Goal: Task Accomplishment & Management: Manage account settings

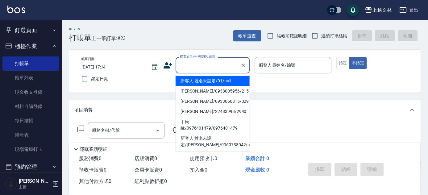
click at [232, 61] on input "顧客姓名/手機號碼/編號" at bounding box center [207, 65] width 59 height 11
click at [225, 77] on li "新客人 姓名未設定/01/null" at bounding box center [213, 81] width 74 height 10
type input "新客人 姓名未設定/01/null"
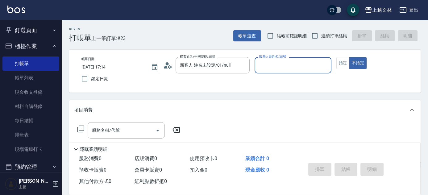
click at [297, 65] on input "服務人員姓名/編號" at bounding box center [292, 65] width 71 height 11
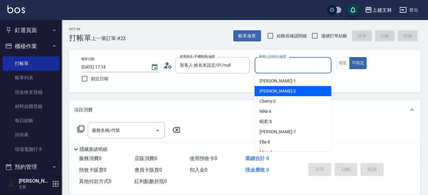
click at [301, 86] on div "[PERSON_NAME] -2" at bounding box center [292, 91] width 77 height 10
type input "[PERSON_NAME]-2"
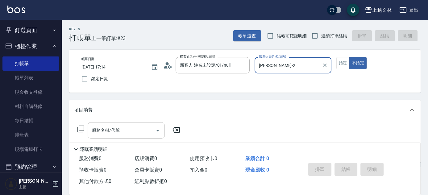
click at [142, 132] on input "服務名稱/代號" at bounding box center [121, 130] width 62 height 11
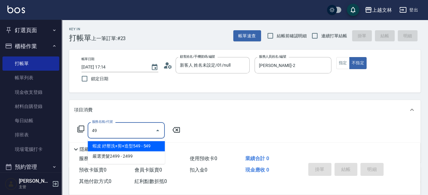
type input "4"
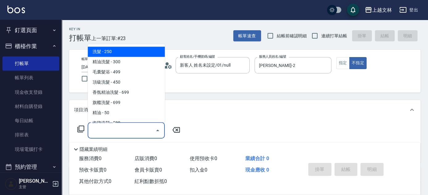
click at [131, 134] on input "服務名稱/代號" at bounding box center [121, 130] width 62 height 11
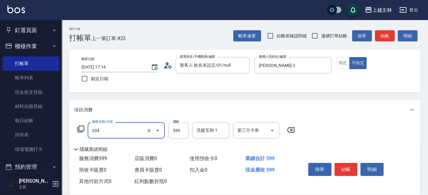
type input "A級洗+剪(204)"
type input "499"
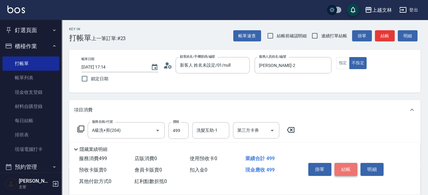
click at [351, 169] on button "結帳" at bounding box center [345, 169] width 23 height 13
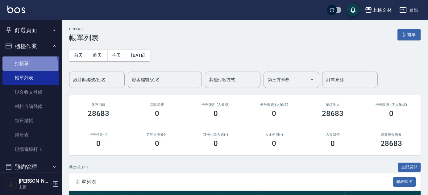
click at [22, 66] on link "打帳單" at bounding box center [30, 63] width 57 height 14
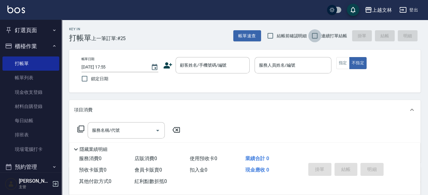
click at [319, 36] on input "連續打單結帳" at bounding box center [314, 35] width 13 height 13
checkbox input "true"
click at [200, 66] on input "顧客姓名/手機號碼/編號" at bounding box center [207, 65] width 59 height 11
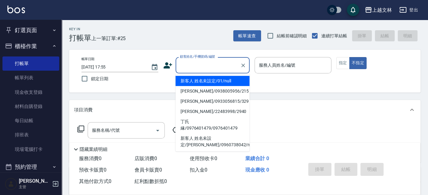
click at [205, 77] on li "新客人 姓名未設定/01/null" at bounding box center [213, 81] width 74 height 10
type input "新客人 姓名未設定/01/null"
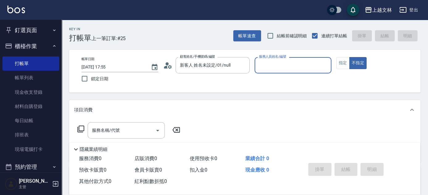
click at [287, 66] on input "服務人員姓名/編號" at bounding box center [292, 65] width 71 height 11
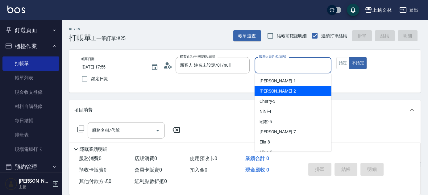
click at [289, 87] on div "[PERSON_NAME] -2" at bounding box center [292, 91] width 77 height 10
type input "[PERSON_NAME]-2"
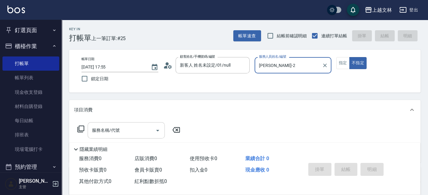
click at [135, 127] on input "服務名稱/代號" at bounding box center [121, 130] width 62 height 11
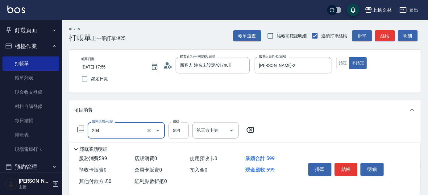
type input "A級洗+剪(204)"
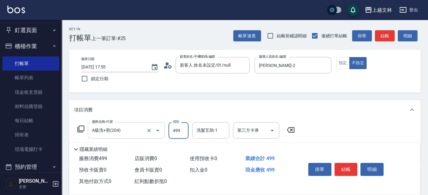
type input "499"
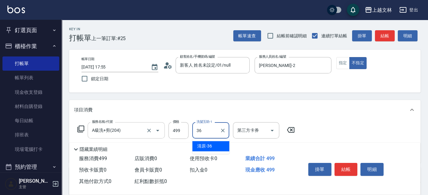
type input "清原-36"
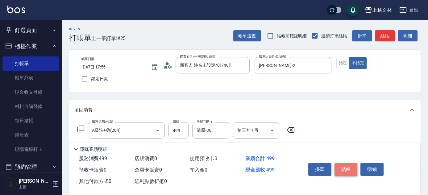
click at [345, 165] on button "結帳" at bounding box center [345, 169] width 23 height 13
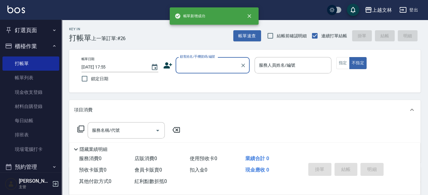
click at [205, 70] on input "顧客姓名/手機號碼/編號" at bounding box center [207, 65] width 59 height 11
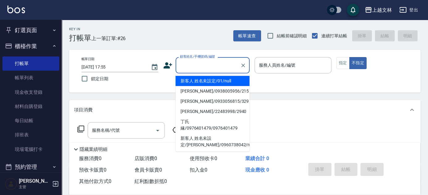
click at [217, 83] on li "新客人 姓名未設定/01/null" at bounding box center [213, 81] width 74 height 10
type input "新客人 姓名未設定/01/null"
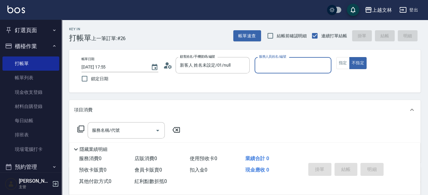
click at [267, 70] on input "服務人員姓名/編號" at bounding box center [292, 65] width 71 height 11
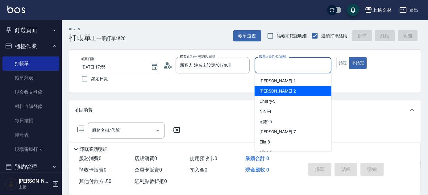
click at [274, 87] on div "[PERSON_NAME] -2" at bounding box center [292, 91] width 77 height 10
type input "[PERSON_NAME]-2"
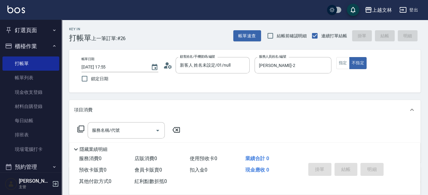
click at [78, 127] on icon at bounding box center [80, 129] width 7 height 7
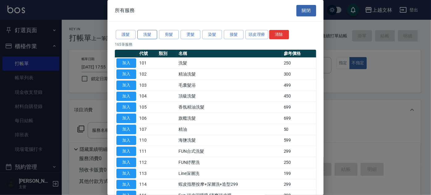
click at [146, 35] on button "洗髮" at bounding box center [147, 35] width 20 height 10
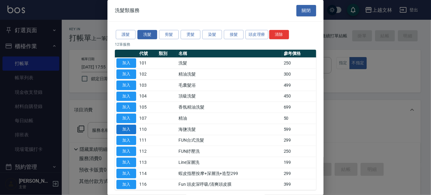
click at [132, 129] on button "加入" at bounding box center [126, 130] width 20 height 10
type input "海鹽洗髮(110)"
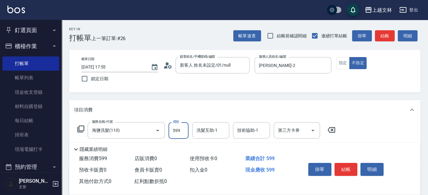
click at [176, 134] on input "599" at bounding box center [178, 130] width 20 height 17
type input "450"
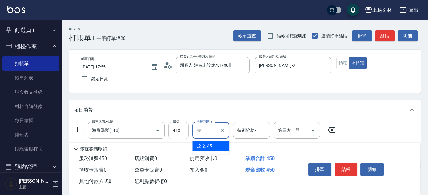
type input "之之-45"
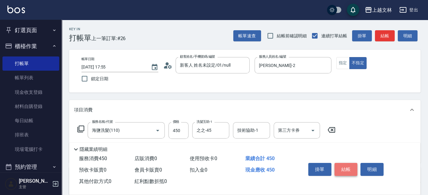
click at [342, 165] on button "結帳" at bounding box center [345, 169] width 23 height 13
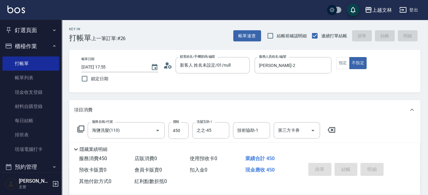
type input "[DATE] 17:56"
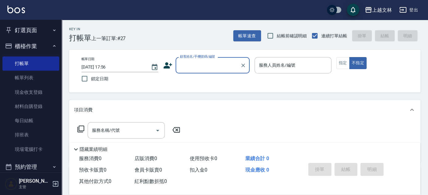
click at [215, 66] on input "顧客姓名/手機號碼/編號" at bounding box center [207, 65] width 59 height 11
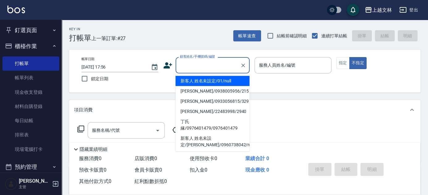
click at [217, 82] on li "新客人 姓名未設定/01/null" at bounding box center [213, 81] width 74 height 10
type input "新客人 姓名未設定/01/null"
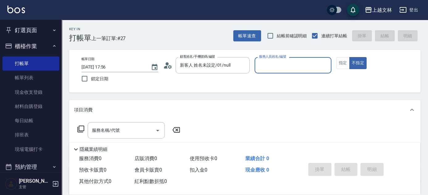
click at [272, 66] on input "服務人員姓名/編號" at bounding box center [292, 65] width 71 height 11
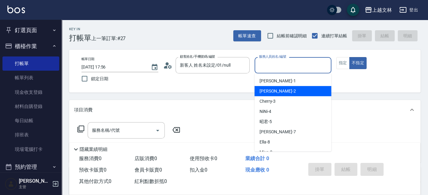
click at [289, 89] on div "[PERSON_NAME] -2" at bounding box center [292, 91] width 77 height 10
type input "[PERSON_NAME]-2"
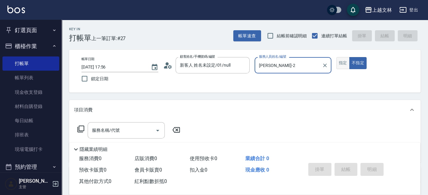
click at [340, 62] on button "指定" at bounding box center [342, 63] width 13 height 12
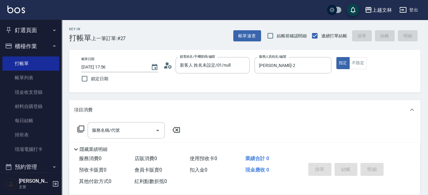
click at [116, 128] on div "服務名稱/代號 服務名稱/代號" at bounding box center [126, 130] width 77 height 16
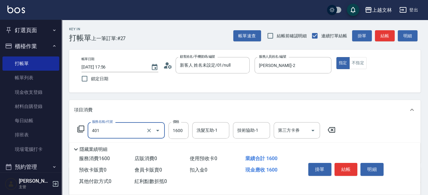
type input "基本染髮(401)"
type input "3200"
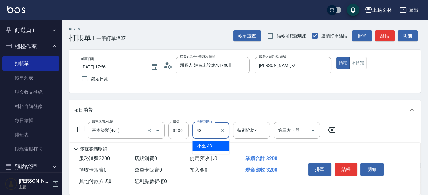
type input "小巫-43"
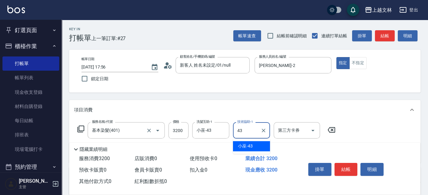
type input "小巫-43"
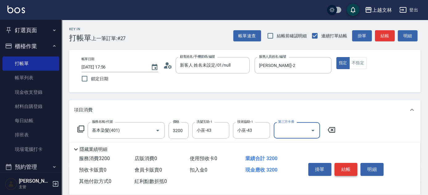
click at [343, 166] on button "結帳" at bounding box center [345, 169] width 23 height 13
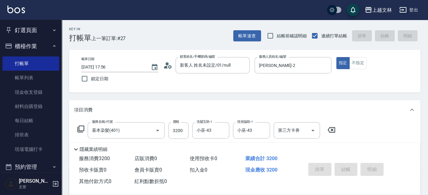
type input "[DATE] 17:57"
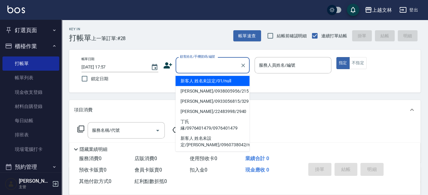
click at [206, 66] on input "顧客姓名/手機號碼/編號" at bounding box center [207, 65] width 59 height 11
click at [216, 80] on li "新客人 姓名未設定/01/null" at bounding box center [213, 81] width 74 height 10
type input "新客人 姓名未設定/01/null"
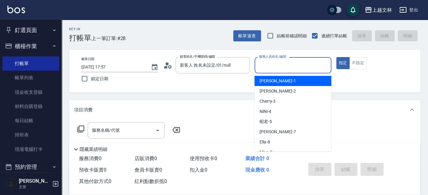
click at [276, 69] on input "服務人員姓名/編號" at bounding box center [292, 65] width 71 height 11
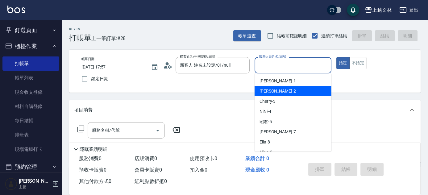
click at [281, 90] on div "[PERSON_NAME] -2" at bounding box center [292, 91] width 77 height 10
type input "[PERSON_NAME]-2"
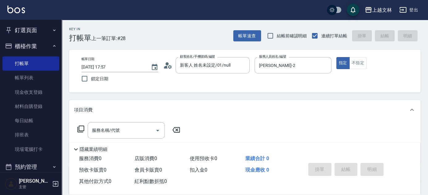
click at [82, 128] on icon at bounding box center [80, 128] width 7 height 7
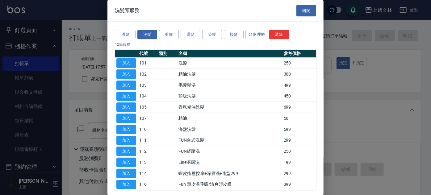
click at [303, 10] on button "關閉" at bounding box center [306, 10] width 20 height 11
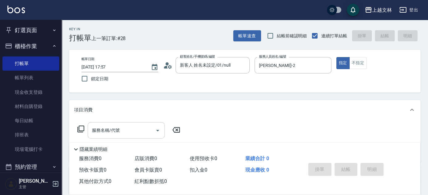
click at [130, 130] on input "服務名稱/代號" at bounding box center [121, 130] width 62 height 11
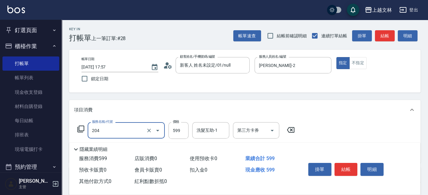
type input "A級洗+剪(204)"
type input "399"
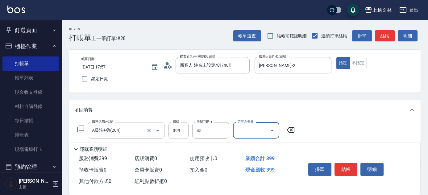
type input "之之-45"
click at [346, 165] on button "結帳" at bounding box center [345, 169] width 23 height 13
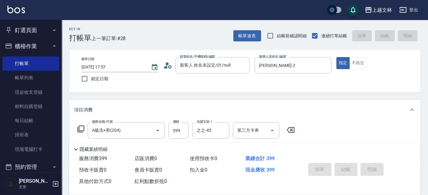
type input "[DATE] 17:58"
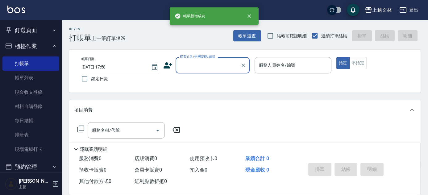
click at [215, 68] on input "顧客姓名/手機號碼/編號" at bounding box center [207, 65] width 59 height 11
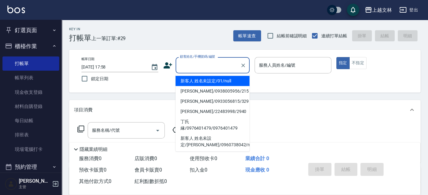
click at [217, 78] on li "新客人 姓名未設定/01/null" at bounding box center [213, 81] width 74 height 10
type input "新客人 姓名未設定/01/null"
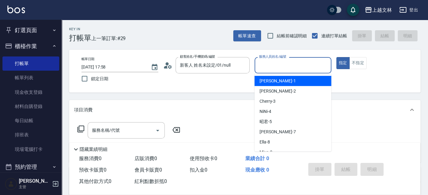
click at [281, 67] on input "服務人員姓名/編號" at bounding box center [292, 65] width 71 height 11
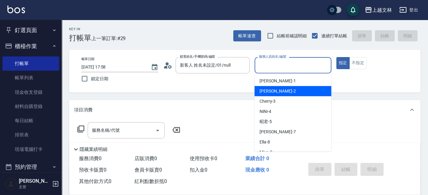
click at [288, 91] on div "[PERSON_NAME] -2" at bounding box center [292, 91] width 77 height 10
type input "[PERSON_NAME]-2"
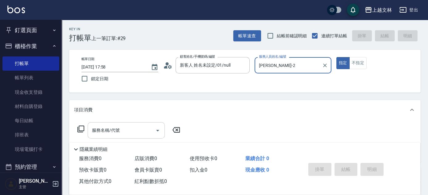
click at [115, 127] on div "服務名稱/代號 服務名稱/代號" at bounding box center [126, 130] width 77 height 16
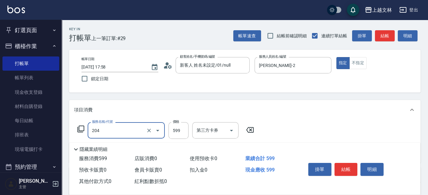
type input "A級洗+剪(204)"
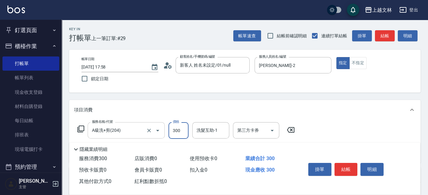
type input "300"
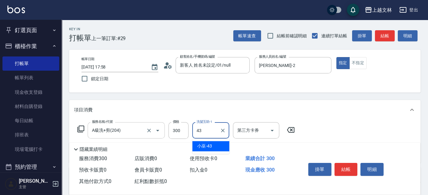
type input "小巫-43"
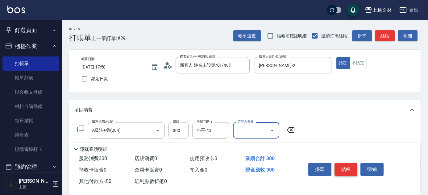
click at [352, 164] on button "結帳" at bounding box center [345, 169] width 23 height 13
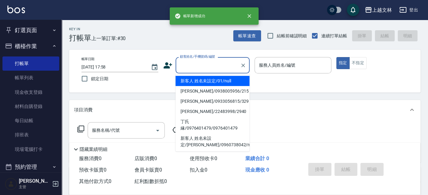
click at [212, 67] on input "顧客姓名/手機號碼/編號" at bounding box center [207, 65] width 59 height 11
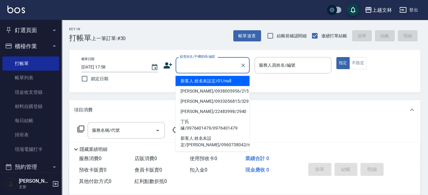
click at [211, 77] on li "新客人 姓名未設定/01/null" at bounding box center [213, 81] width 74 height 10
type input "新客人 姓名未設定/01/null"
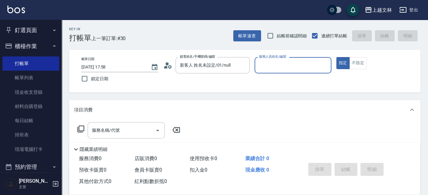
click at [277, 71] on div "服務人員姓名/編號" at bounding box center [292, 65] width 77 height 16
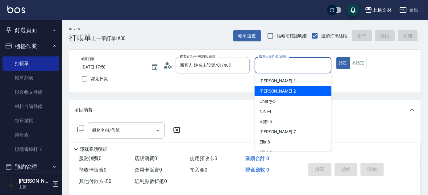
click at [278, 91] on span "[PERSON_NAME] -2" at bounding box center [277, 91] width 36 height 6
type input "[PERSON_NAME]-2"
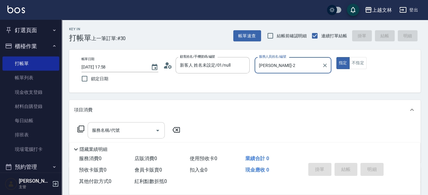
click at [127, 131] on input "服務名稱/代號" at bounding box center [121, 130] width 62 height 11
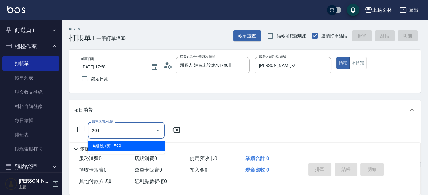
type input "A級洗+剪(204)"
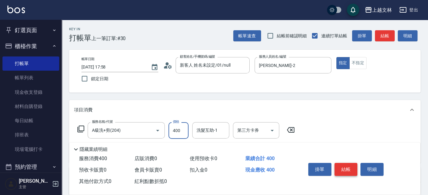
type input "400"
click at [348, 165] on button "結帳" at bounding box center [345, 169] width 23 height 13
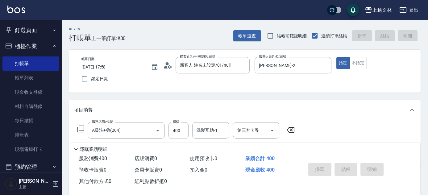
type input "[DATE] 17:59"
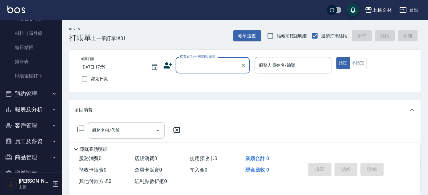
scroll to position [89, 0]
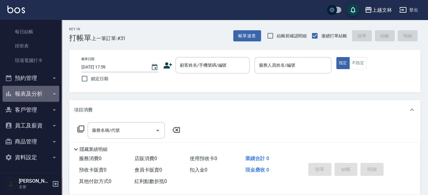
click at [45, 95] on button "報表及分析" at bounding box center [30, 94] width 57 height 16
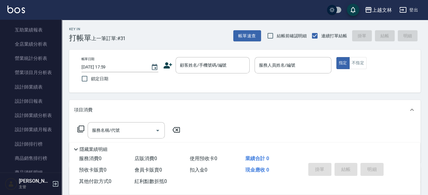
scroll to position [268, 0]
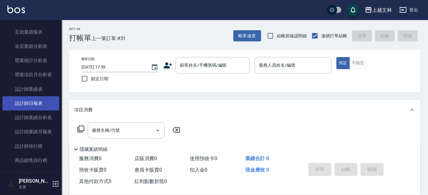
click at [46, 100] on link "設計師日報表" at bounding box center [30, 103] width 57 height 14
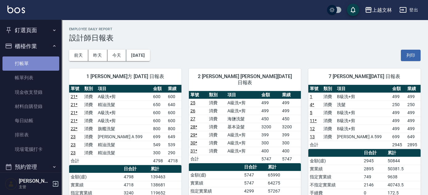
click at [32, 64] on link "打帳單" at bounding box center [30, 63] width 57 height 14
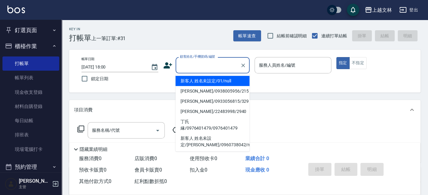
click at [215, 63] on input "顧客姓名/手機號碼/編號" at bounding box center [207, 65] width 59 height 11
click at [221, 81] on li "新客人 姓名未設定/01/null" at bounding box center [213, 81] width 74 height 10
type input "新客人 姓名未設定/01/null"
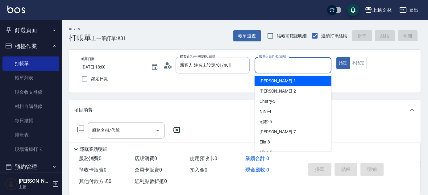
click at [281, 65] on input "服務人員姓名/編號" at bounding box center [292, 65] width 71 height 11
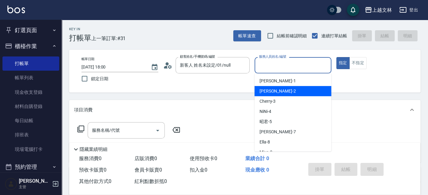
click at [287, 93] on div "[PERSON_NAME] -2" at bounding box center [292, 91] width 77 height 10
type input "[PERSON_NAME]-2"
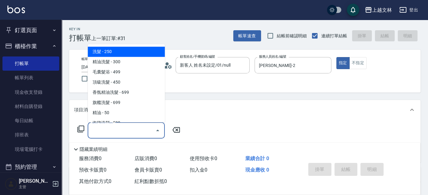
click at [108, 135] on input "服務名稱/代號" at bounding box center [121, 130] width 62 height 11
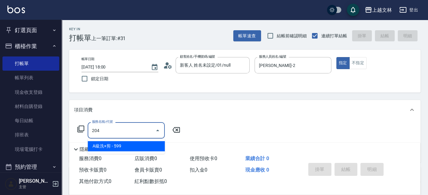
type input "A級洗+剪(204)"
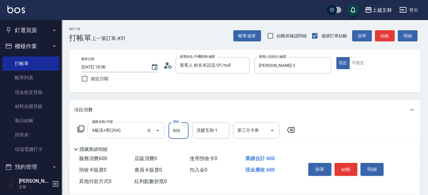
type input "600"
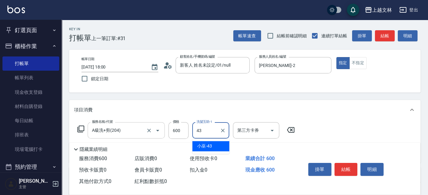
type input "小巫-43"
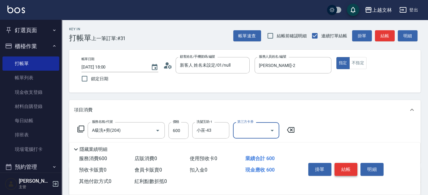
click at [351, 167] on button "結帳" at bounding box center [345, 169] width 23 height 13
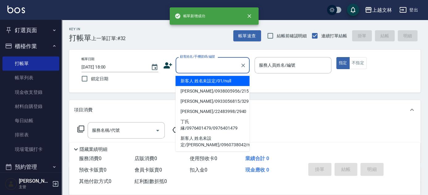
click at [205, 67] on input "顧客姓名/手機號碼/編號" at bounding box center [207, 65] width 59 height 11
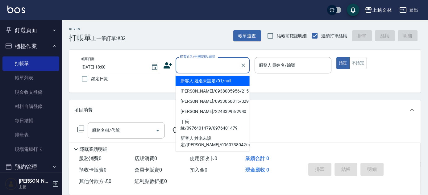
click at [209, 79] on li "新客人 姓名未設定/01/null" at bounding box center [213, 81] width 74 height 10
type input "新客人 姓名未設定/01/null"
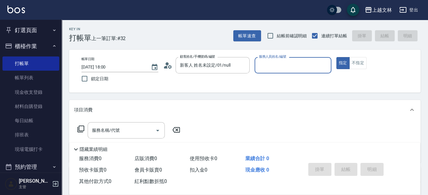
click at [293, 64] on input "服務人員姓名/編號" at bounding box center [292, 65] width 71 height 11
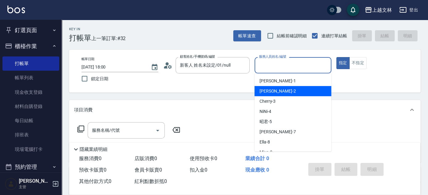
click at [295, 91] on div "[PERSON_NAME] -2" at bounding box center [292, 91] width 77 height 10
type input "[PERSON_NAME]-2"
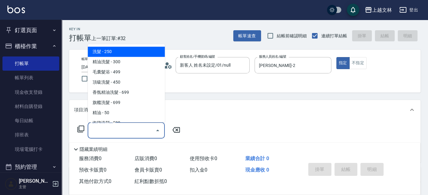
click at [120, 130] on input "服務名稱/代號" at bounding box center [121, 130] width 62 height 11
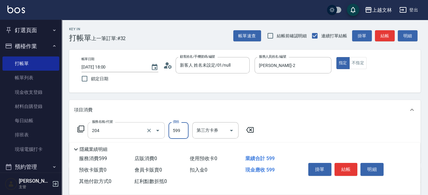
type input "A級洗+剪(204)"
type input "600"
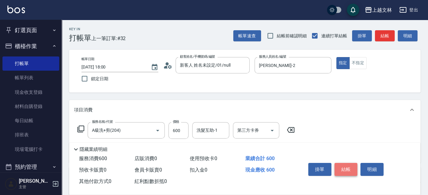
click at [351, 163] on button "結帳" at bounding box center [345, 169] width 23 height 13
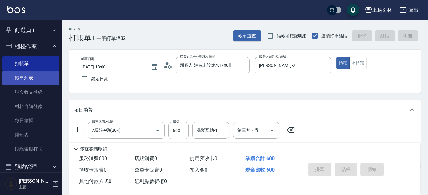
type input "[DATE] 18:01"
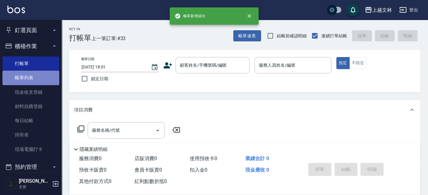
click at [34, 78] on link "帳單列表" at bounding box center [30, 78] width 57 height 14
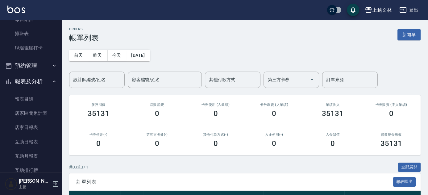
scroll to position [119, 0]
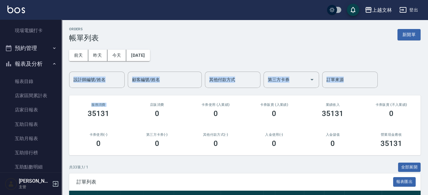
drag, startPoint x: 66, startPoint y: 81, endPoint x: 65, endPoint y: 110, distance: 29.3
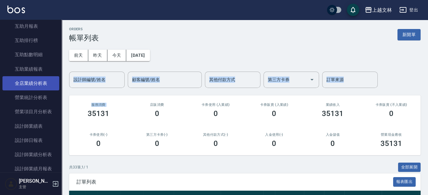
scroll to position [315, 0]
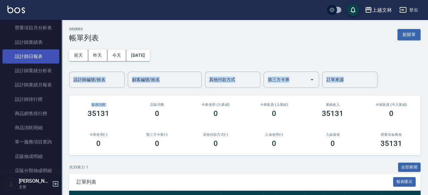
click at [28, 57] on link "設計師日報表" at bounding box center [30, 56] width 57 height 14
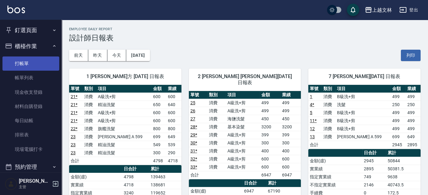
click at [31, 60] on link "打帳單" at bounding box center [30, 63] width 57 height 14
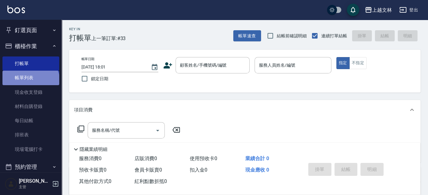
click at [30, 82] on link "帳單列表" at bounding box center [30, 78] width 57 height 14
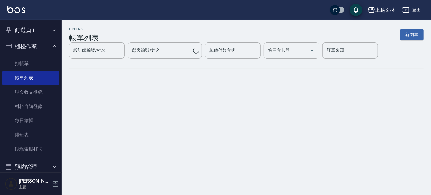
click at [427, 79] on div "ORDERS 帳單列表 新開單 設計師編號/姓名 設計師編號/姓名 顧客編號/姓名 顧客編號/姓名 其他付款方式 其他付款方式 第三方卡券 第三方卡券 訂單來…" at bounding box center [246, 53] width 369 height 66
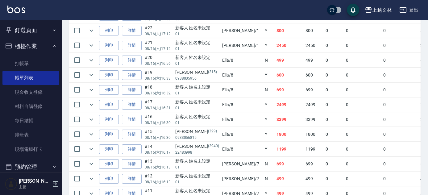
scroll to position [349, 0]
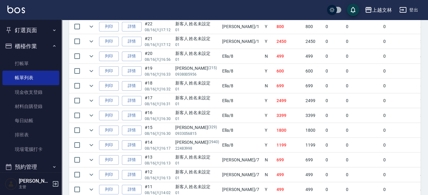
drag, startPoint x: 18, startPoint y: 63, endPoint x: 62, endPoint y: 63, distance: 44.7
click at [18, 63] on link "打帳單" at bounding box center [30, 63] width 57 height 14
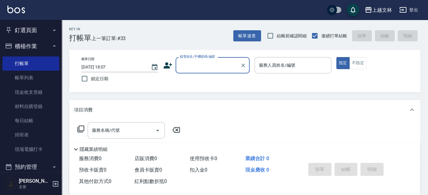
click at [215, 66] on input "顧客姓名/手機號碼/編號" at bounding box center [207, 65] width 59 height 11
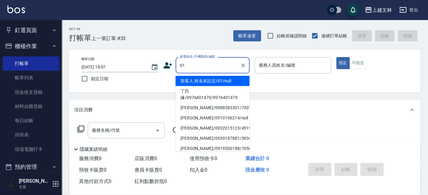
type input "0"
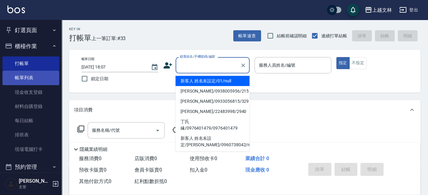
click at [23, 76] on link "帳單列表" at bounding box center [30, 78] width 57 height 14
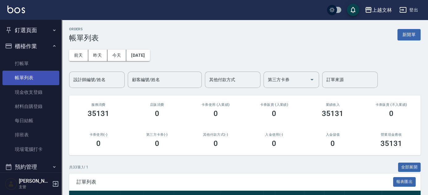
click at [28, 77] on link "帳單列表" at bounding box center [30, 78] width 57 height 14
drag, startPoint x: 89, startPoint y: 79, endPoint x: 96, endPoint y: 77, distance: 7.6
click at [90, 79] on input "設計師編號/姓名" at bounding box center [97, 79] width 50 height 11
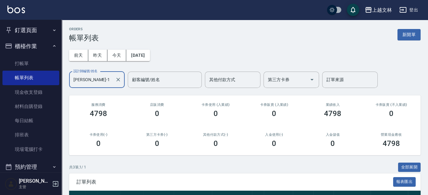
type input "[PERSON_NAME]-1"
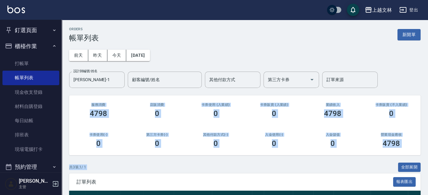
drag, startPoint x: 430, startPoint y: 93, endPoint x: 430, endPoint y: 162, distance: 68.2
click at [428, 162] on html "上越文[PERSON_NAME]出 釘選頁面 店家日報表 設計師排行榜 每日結帳 櫃檯作業 打帳單 帳單列表 現金收支登錄 材料自購登錄 每日結帳 排班表 現…" at bounding box center [214, 137] width 428 height 274
click at [404, 63] on div "[DATE] [DATE] [DATE] [DATE] 設計師編號/姓名 [PERSON_NAME]-1 設計師編號/姓名 顧客編號/姓名 顧客編號/姓名 其…" at bounding box center [244, 65] width 351 height 46
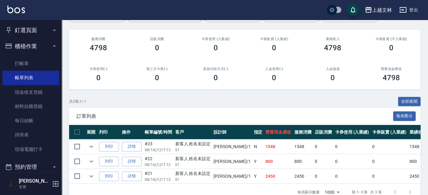
scroll to position [82, 0]
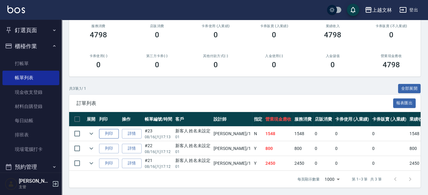
click at [111, 132] on button "列印" at bounding box center [109, 134] width 20 height 10
click at [136, 129] on link "詳情" at bounding box center [132, 134] width 20 height 10
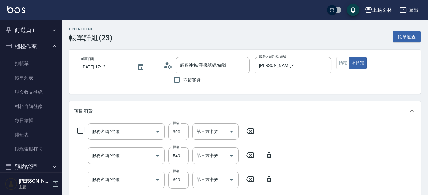
type input "[DATE] 17:13"
type input "[PERSON_NAME]-1"
type input "精油洗髮(102)"
type input "[PERSON_NAME] A 599(118)"
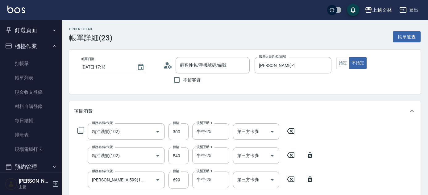
scroll to position [55, 0]
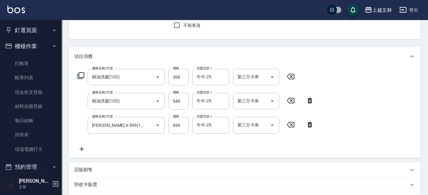
type input "新客人 姓名未設定/01/null"
click at [82, 150] on icon at bounding box center [82, 149] width 4 height 4
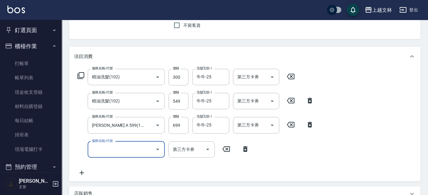
click at [117, 148] on input "服務名稱/代號" at bounding box center [121, 149] width 62 height 11
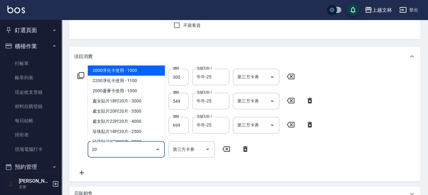
type input "202"
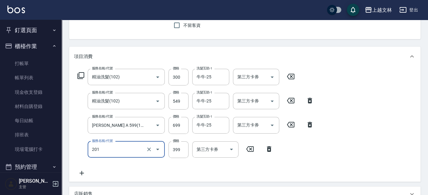
type input "B級單剪(201)"
click at [352, 139] on div "服務名稱/代號 精油洗髮(102) 服務名稱/代號 價格 300 價格 洗髮互助-1 牛牛-25 洗髮互助-1 第三方卡券 第三方卡券 服務名稱/代號 精油洗…" at bounding box center [244, 123] width 351 height 115
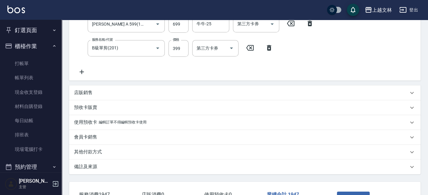
scroll to position [201, 0]
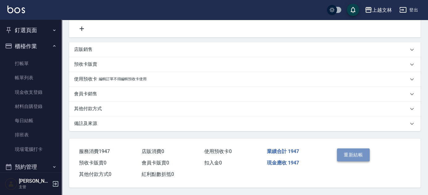
click at [353, 152] on button "重新結帳" at bounding box center [353, 154] width 33 height 13
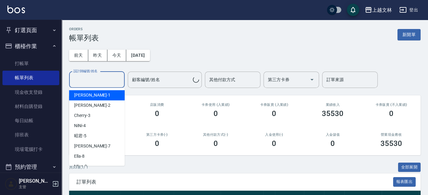
click at [95, 81] on div "設計師編號/姓名 設計師編號/姓名" at bounding box center [97, 80] width 56 height 16
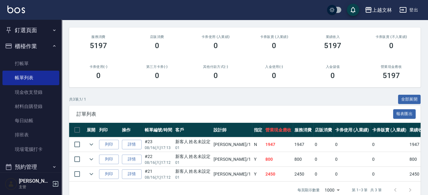
scroll to position [82, 0]
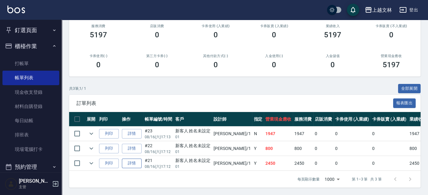
type input "[PERSON_NAME]-1"
click at [137, 161] on link "詳情" at bounding box center [132, 164] width 20 height 10
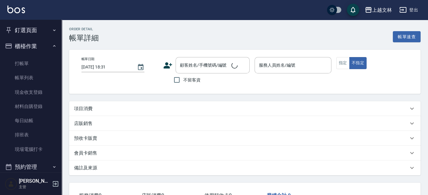
type input "[DATE] 17:12"
type input "[PERSON_NAME]-1"
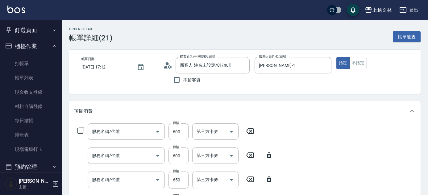
type input "新客人 姓名未設定/01/null"
type input "A級洗+剪(204)"
type input "精油洗髮(102)"
type input "A級洗+剪(204)"
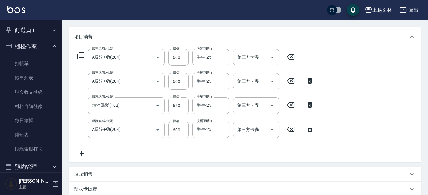
scroll to position [95, 0]
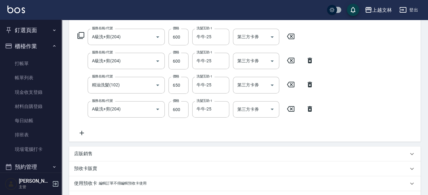
click at [82, 132] on icon at bounding box center [81, 132] width 15 height 7
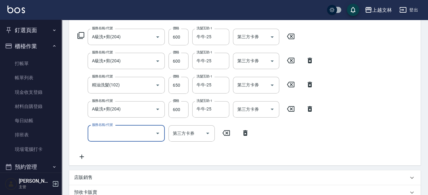
click at [85, 155] on icon at bounding box center [81, 156] width 15 height 7
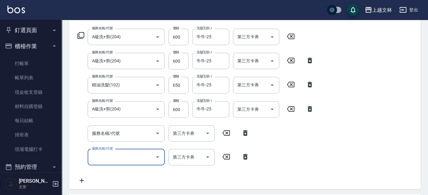
drag, startPoint x: 112, startPoint y: 133, endPoint x: 114, endPoint y: 130, distance: 3.5
click at [114, 133] on div "服務名稱/代號 服務名稱/代號" at bounding box center [126, 133] width 77 height 16
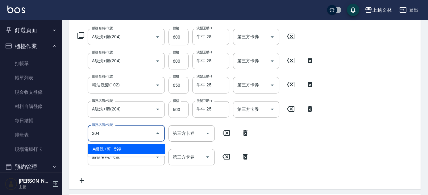
type input "A級洗+剪(204)"
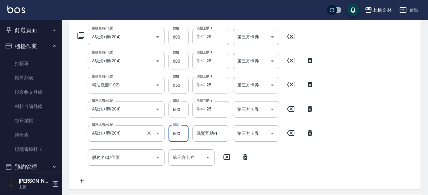
type input "600"
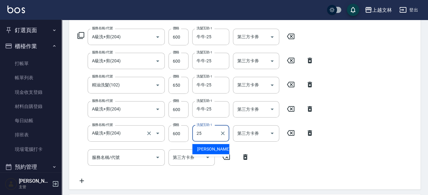
type input "牛牛-25"
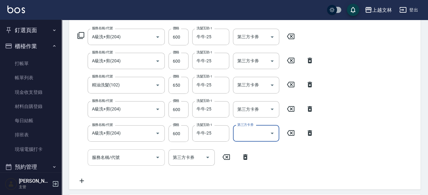
click at [116, 156] on div "服務名稱/代號 服務名稱/代號" at bounding box center [126, 157] width 77 height 16
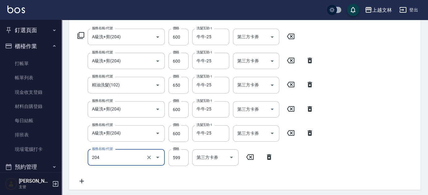
type input "A級洗+剪(204)"
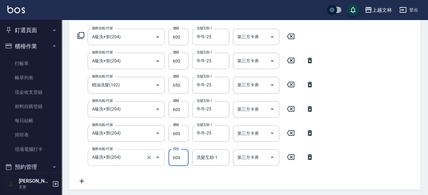
type input "600"
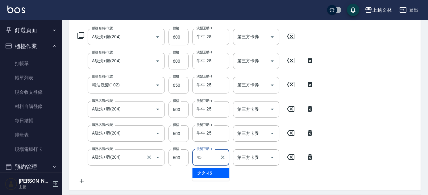
type input "之之-45"
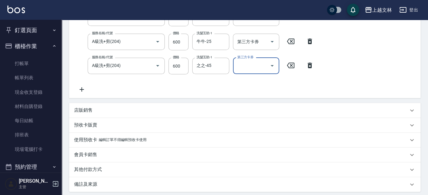
scroll to position [249, 0]
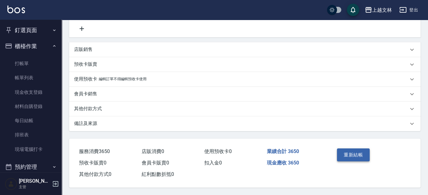
click at [340, 155] on button "重新結帳" at bounding box center [353, 154] width 33 height 13
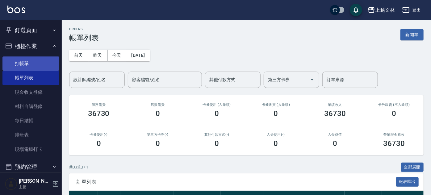
click at [37, 62] on link "打帳單" at bounding box center [30, 63] width 57 height 14
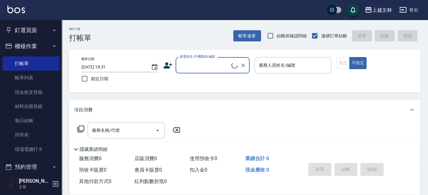
click at [209, 65] on input "顧客姓名/手機號碼/編號" at bounding box center [204, 65] width 53 height 11
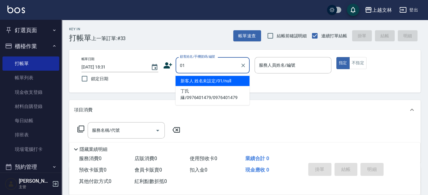
type input "01"
type input "1"
type input "新客人 姓名未設定/01/null"
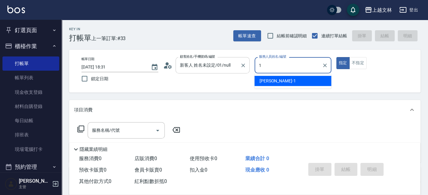
type input "1"
type button "true"
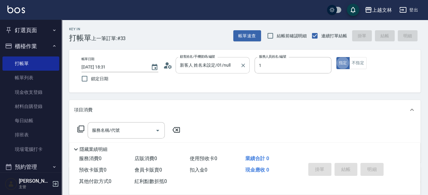
type input "[PERSON_NAME]-1"
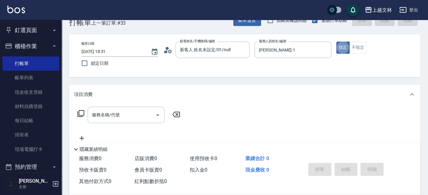
scroll to position [27, 0]
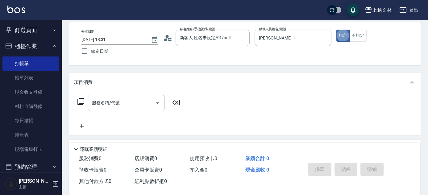
click at [114, 101] on div "服務名稱/代號 服務名稱/代號" at bounding box center [126, 103] width 77 height 16
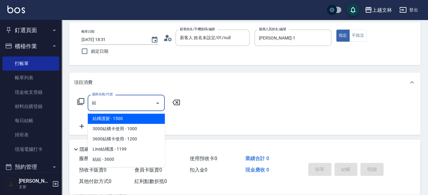
click at [148, 117] on span "結構護髮 - 1500" at bounding box center [126, 119] width 77 height 10
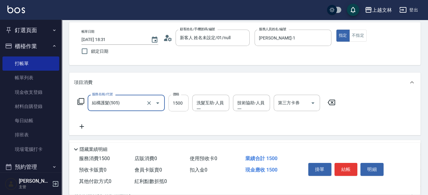
type input "結構護髮(505)"
click at [180, 105] on input "1500" at bounding box center [178, 103] width 20 height 17
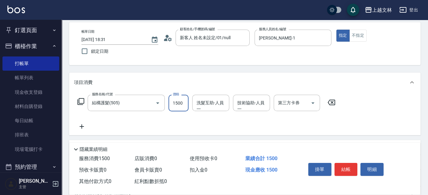
click at [201, 103] on div "洗髮互助-人員一 洗髮互助-人員一" at bounding box center [210, 103] width 37 height 16
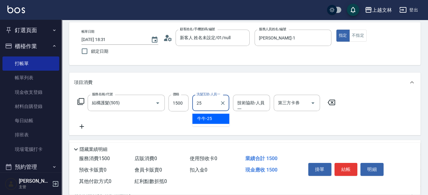
type input "牛牛-25"
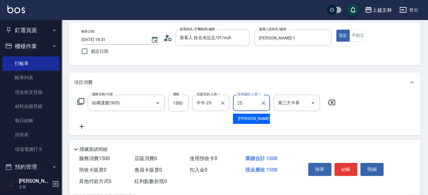
type input "牛牛-25"
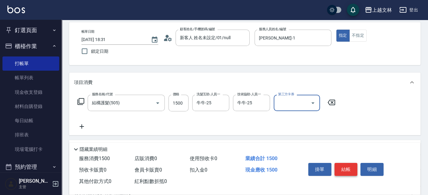
click at [341, 170] on button "結帳" at bounding box center [345, 169] width 23 height 13
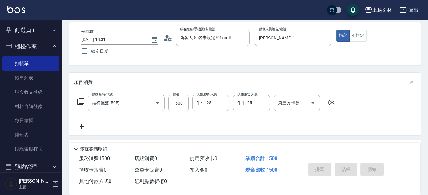
type input "[DATE] 18:32"
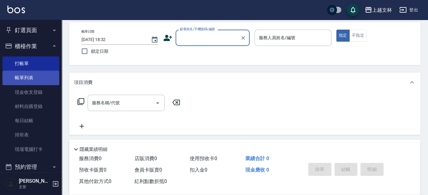
click at [39, 79] on link "帳單列表" at bounding box center [30, 78] width 57 height 14
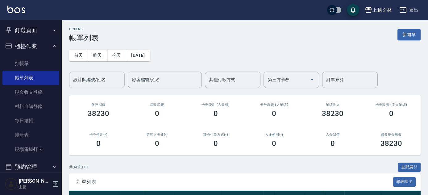
click at [113, 78] on input "設計師編號/姓名" at bounding box center [97, 79] width 50 height 11
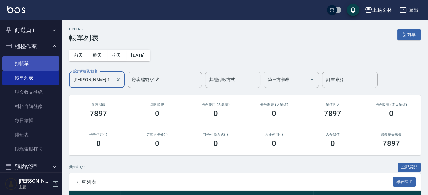
type input "[PERSON_NAME]-1"
click at [31, 64] on link "打帳單" at bounding box center [30, 63] width 57 height 14
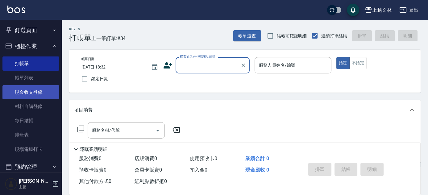
drag, startPoint x: 34, startPoint y: 75, endPoint x: 25, endPoint y: 90, distance: 17.1
click at [34, 76] on link "帳單列表" at bounding box center [30, 78] width 57 height 14
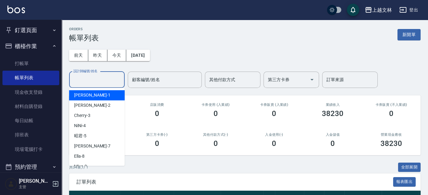
click at [100, 82] on input "設計師編號/姓名" at bounding box center [97, 79] width 50 height 11
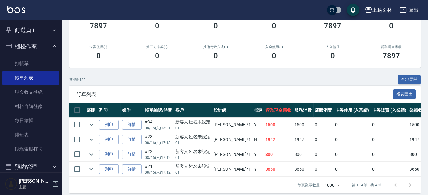
scroll to position [97, 0]
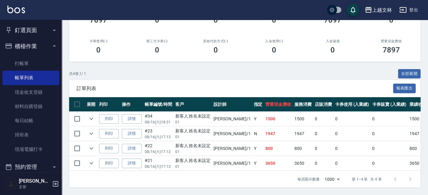
type input "[PERSON_NAME]-1"
click at [93, 130] on icon "expand row" at bounding box center [91, 133] width 7 height 7
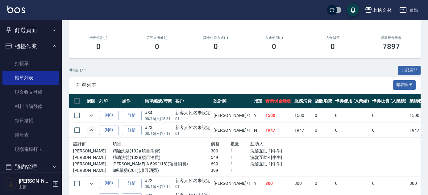
click at [91, 131] on icon "expand row" at bounding box center [91, 129] width 7 height 7
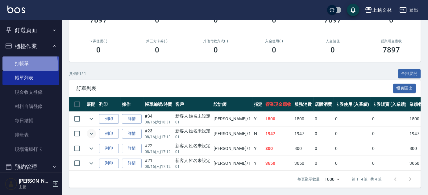
click at [22, 65] on link "打帳單" at bounding box center [30, 63] width 57 height 14
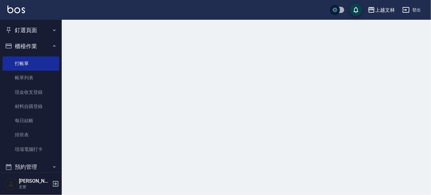
click at [26, 47] on button "櫃檯作業" at bounding box center [30, 46] width 57 height 16
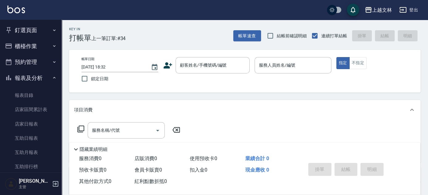
click at [33, 79] on button "報表及分析" at bounding box center [30, 78] width 57 height 16
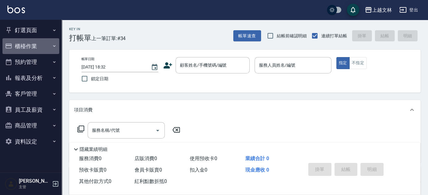
click at [34, 49] on button "櫃檯作業" at bounding box center [30, 46] width 57 height 16
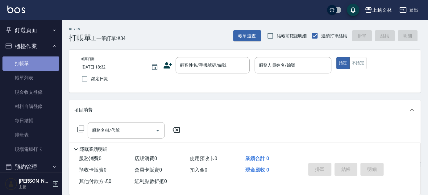
click at [31, 66] on link "打帳單" at bounding box center [30, 63] width 57 height 14
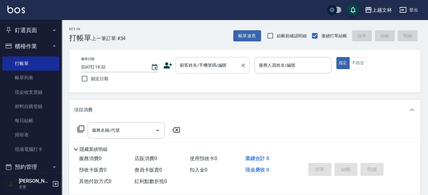
click at [184, 71] on div "顧客姓名/手機號碼/編號" at bounding box center [213, 65] width 74 height 16
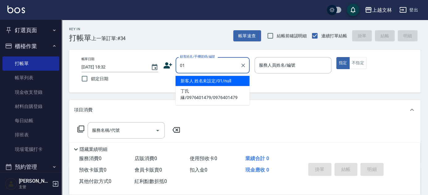
type input "新客人 姓名未設定/01/null"
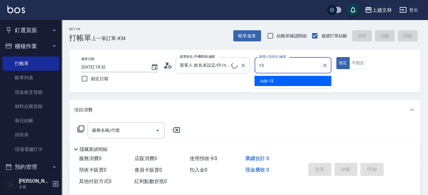
type input "July-13"
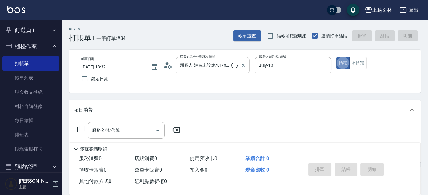
type button "true"
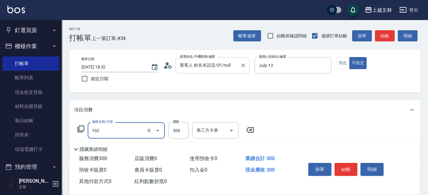
type input "精油洗髮(102)"
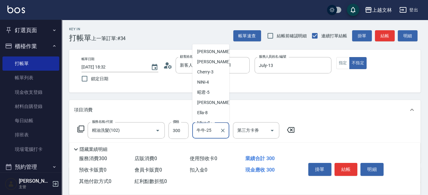
scroll to position [57, 0]
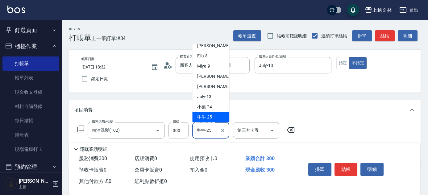
drag, startPoint x: 213, startPoint y: 131, endPoint x: 196, endPoint y: 130, distance: 17.0
click at [196, 130] on input "牛牛-25" at bounding box center [206, 130] width 22 height 11
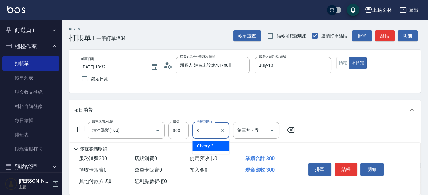
scroll to position [0, 0]
type input "清原-36"
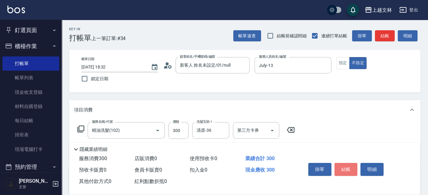
drag, startPoint x: 343, startPoint y: 168, endPoint x: 346, endPoint y: 167, distance: 3.6
click at [344, 167] on button "結帳" at bounding box center [345, 169] width 23 height 13
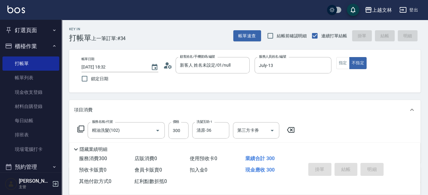
type input "[DATE] 18:38"
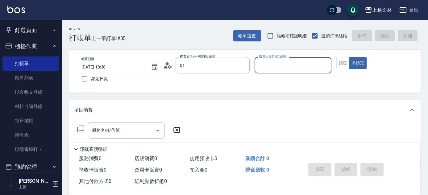
type input "新客人 姓名未設定/01/null"
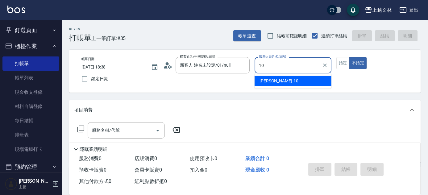
type input "[PERSON_NAME]-10"
type button "false"
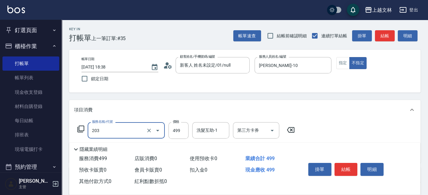
type input "B級洗+剪(203)"
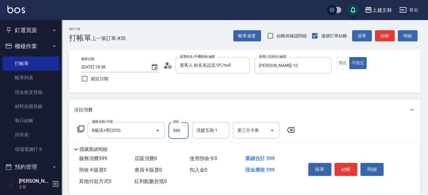
type input "599"
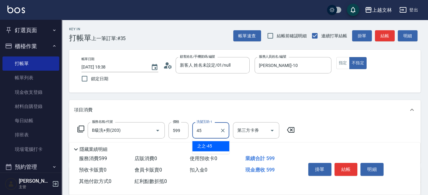
type input "之之-45"
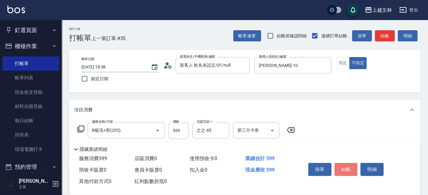
drag, startPoint x: 349, startPoint y: 162, endPoint x: 349, endPoint y: 159, distance: 3.4
click at [350, 163] on button "結帳" at bounding box center [345, 169] width 23 height 13
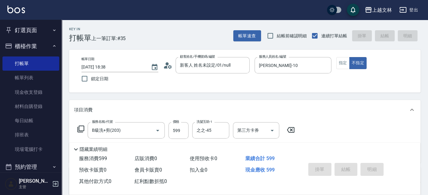
type input "[DATE] 18:57"
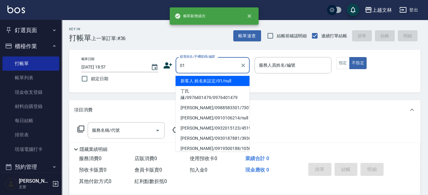
type input "新客人 姓名未設定/01/null"
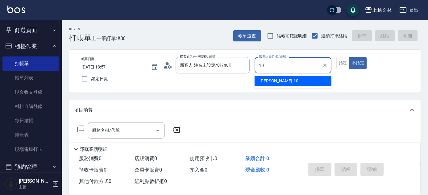
type input "[PERSON_NAME]-10"
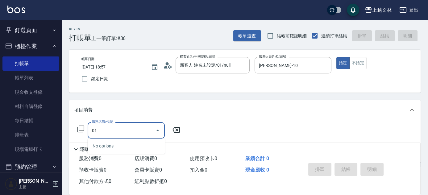
type input "0"
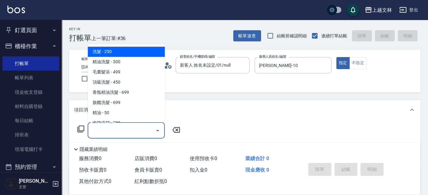
type input "1"
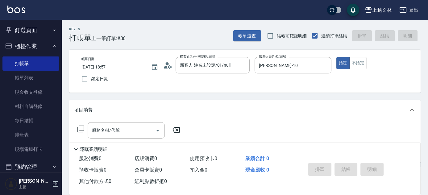
click at [79, 128] on icon at bounding box center [80, 129] width 7 height 7
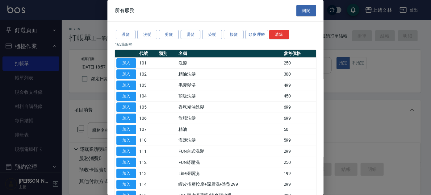
click at [188, 34] on button "燙髮" at bounding box center [190, 35] width 20 height 10
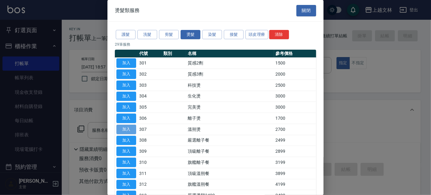
click at [127, 127] on button "加入" at bounding box center [126, 130] width 20 height 10
type input "溫朔燙(307)"
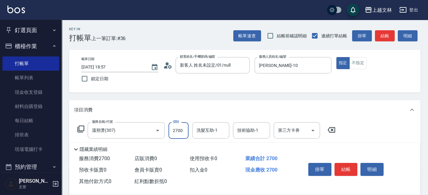
click at [185, 130] on input "2700" at bounding box center [178, 130] width 20 height 17
type input "4200"
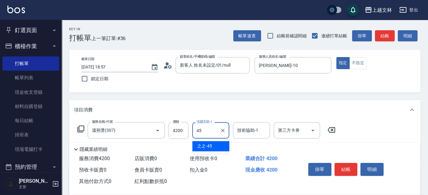
type input "之之-45"
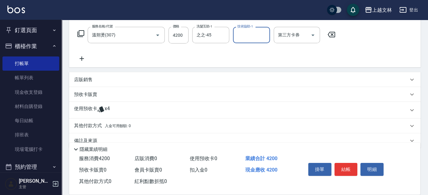
scroll to position [107, 0]
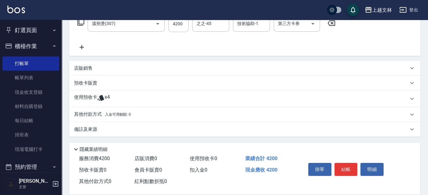
click at [84, 113] on p "其他付款方式 入金可用餘額: 0" at bounding box center [102, 114] width 57 height 7
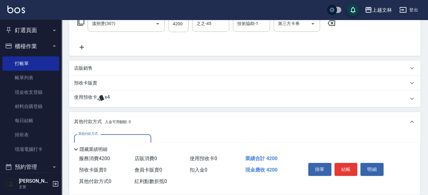
scroll to position [0, 0]
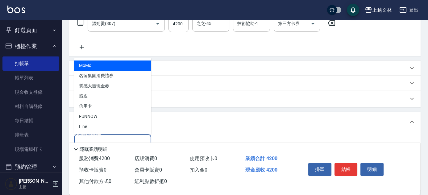
click at [132, 137] on input "其他付款方式" at bounding box center [113, 142] width 72 height 11
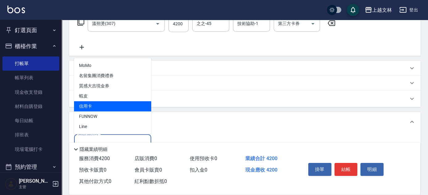
click at [115, 106] on span "信用卡" at bounding box center [112, 106] width 77 height 10
type input "信用卡"
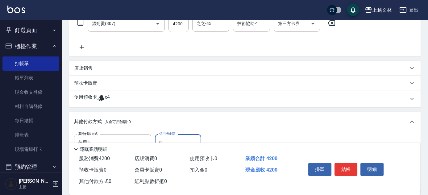
click at [188, 138] on input "0" at bounding box center [178, 142] width 46 height 17
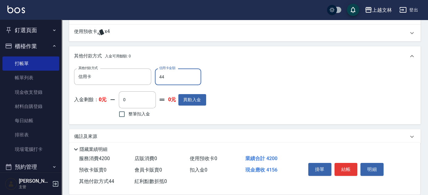
scroll to position [173, 0]
type input "4200"
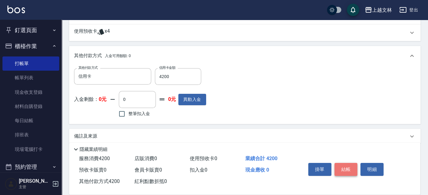
click at [338, 167] on button "結帳" at bounding box center [345, 169] width 23 height 13
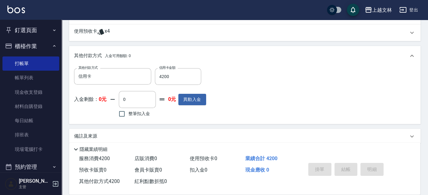
type input "[DATE] 18:59"
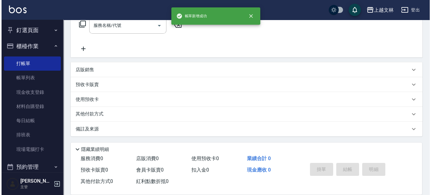
scroll to position [0, 0]
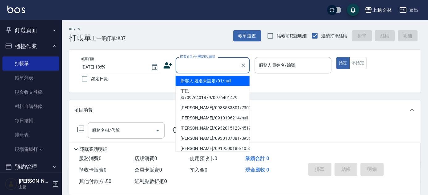
click at [201, 62] on input "顧客姓名/手機號碼/編號" at bounding box center [207, 65] width 59 height 11
click at [203, 84] on li "新客人 姓名未設定/01/null" at bounding box center [213, 81] width 74 height 10
type input "新客人 姓名未設定/01/null"
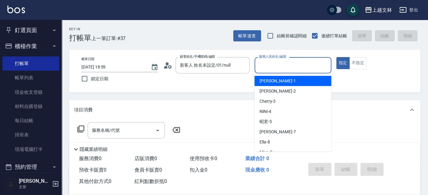
click at [282, 67] on input "服務人員姓名/編號" at bounding box center [292, 65] width 71 height 11
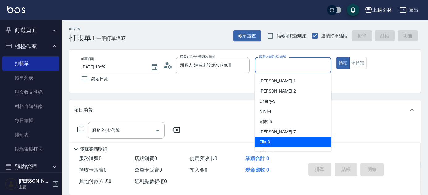
click at [269, 141] on span "Ella -8" at bounding box center [264, 142] width 10 height 6
type input "Ella-8"
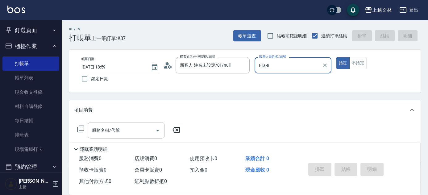
click at [123, 133] on input "服務名稱/代號" at bounding box center [121, 130] width 62 height 11
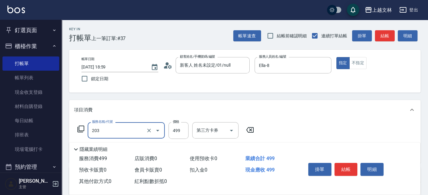
type input "B級洗+剪(203)"
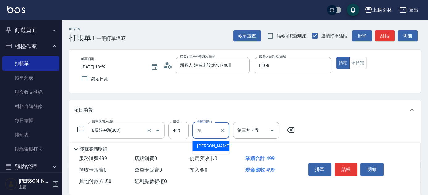
type input "牛牛-25"
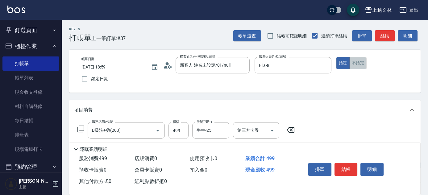
click at [362, 66] on button "不指定" at bounding box center [357, 63] width 17 height 12
click at [389, 34] on button "結帳" at bounding box center [385, 35] width 20 height 11
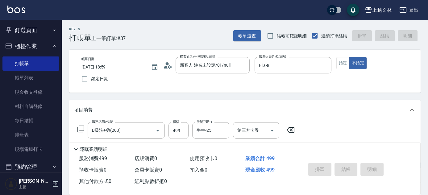
type input "[DATE] 19:08"
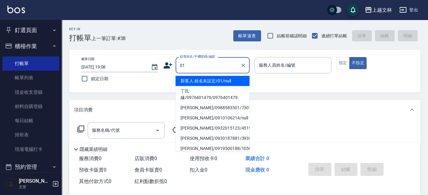
type input "新客人 姓名未設定/01/null"
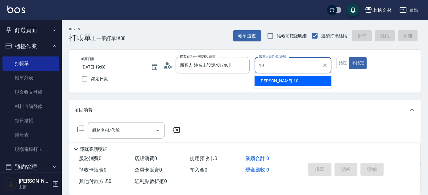
type input "[PERSON_NAME]-10"
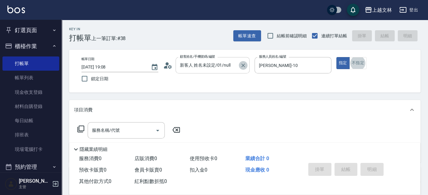
click at [240, 65] on icon "Clear" at bounding box center [243, 65] width 6 height 6
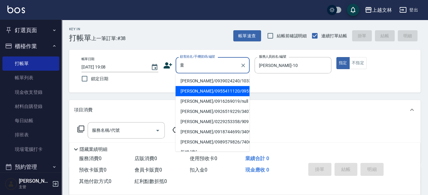
click at [204, 96] on li "[PERSON_NAME]/0955411120/0955411120" at bounding box center [213, 91] width 74 height 10
type input "[PERSON_NAME]/0955411120/0955411120"
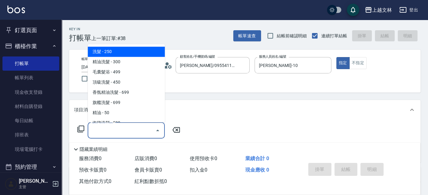
click at [99, 133] on input "服務名稱/代號" at bounding box center [121, 130] width 62 height 11
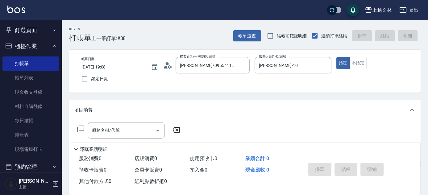
click at [83, 129] on icon at bounding box center [80, 128] width 7 height 7
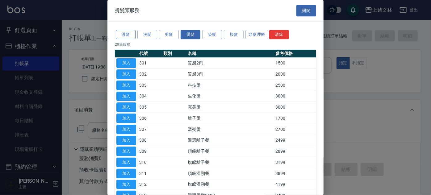
click at [125, 32] on button "護髮" at bounding box center [126, 35] width 20 height 10
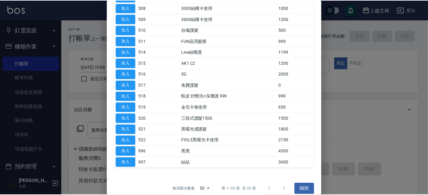
scroll to position [137, 0]
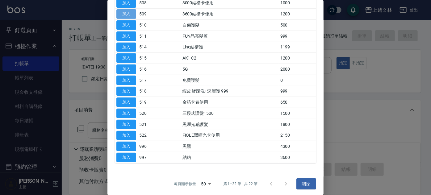
click at [122, 12] on button "加入" at bounding box center [126, 14] width 20 height 10
type input "3600結構卡使用(509)"
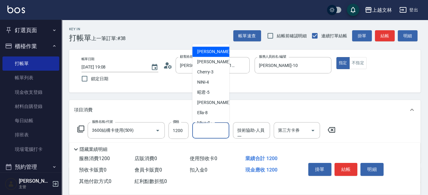
click at [207, 128] on div "洗髮互助-1 洗髮互助-1" at bounding box center [210, 130] width 37 height 16
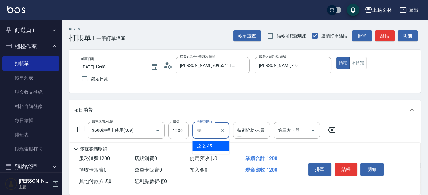
type input "之之-45"
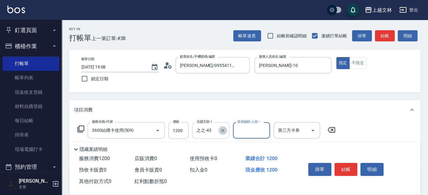
drag, startPoint x: 225, startPoint y: 131, endPoint x: 216, endPoint y: 129, distance: 9.7
click at [225, 130] on icon "Clear" at bounding box center [223, 130] width 6 height 6
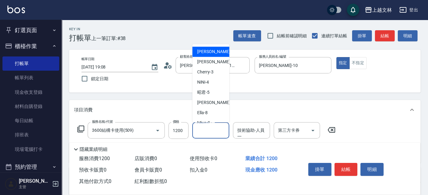
click at [215, 130] on input "洗髮互助-1" at bounding box center [210, 130] width 31 height 11
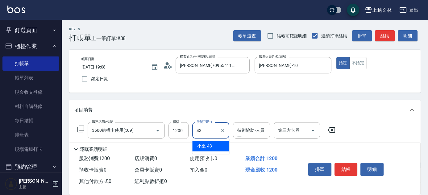
type input "小巫-43"
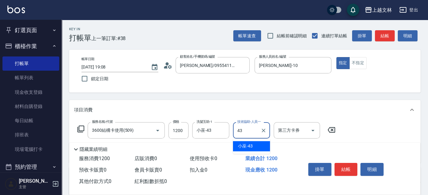
type input "小巫-43"
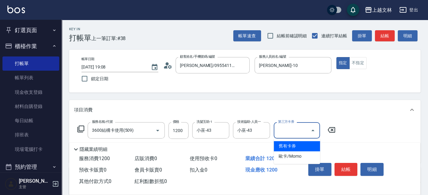
click at [294, 131] on input "第三方卡券" at bounding box center [291, 130] width 31 height 11
click at [289, 146] on span "舊有卡券" at bounding box center [297, 146] width 46 height 10
type input "舊有卡券"
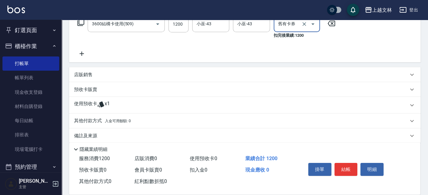
scroll to position [108, 0]
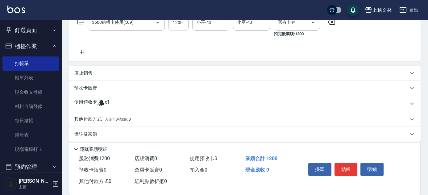
click at [81, 101] on p "使用預收卡" at bounding box center [85, 103] width 23 height 9
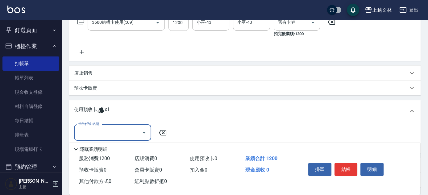
scroll to position [0, 0]
click at [100, 130] on input "卡券代號/名稱" at bounding box center [108, 132] width 62 height 11
click at [105, 146] on div "結構卡 剩餘1張" at bounding box center [112, 148] width 77 height 10
type input "結構卡"
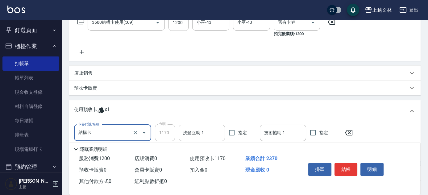
click at [200, 131] on input "洗髮互助-1" at bounding box center [201, 132] width 41 height 11
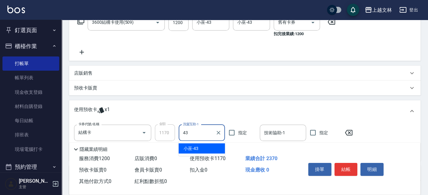
type input "小巫-43"
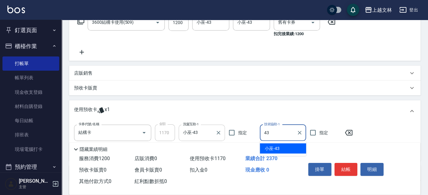
type input "小巫-43"
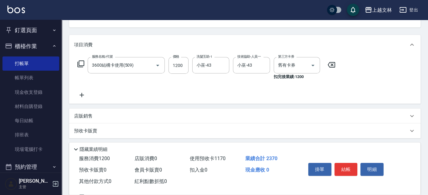
scroll to position [64, 0]
click at [333, 63] on icon at bounding box center [331, 66] width 7 height 6
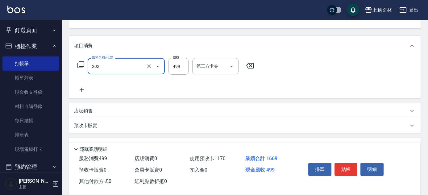
type input "A級單剪(202)"
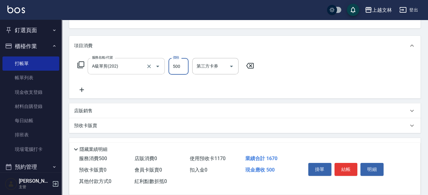
type input "500"
click at [348, 164] on button "結帳" at bounding box center [345, 169] width 23 height 13
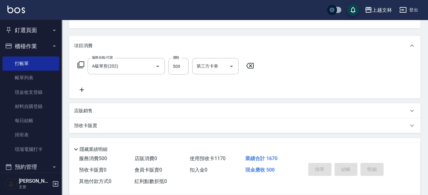
type input "[DATE] 19:23"
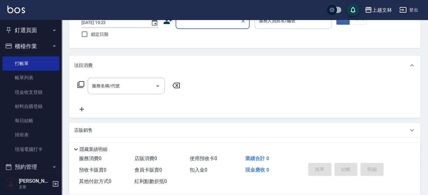
scroll to position [35, 0]
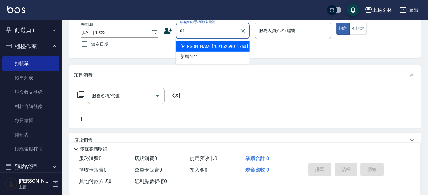
type input "[PERSON_NAME]/0916269019/null"
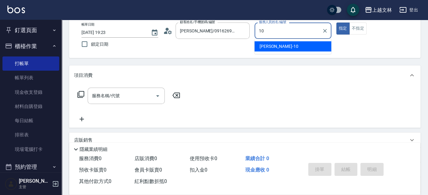
type input "[PERSON_NAME]-10"
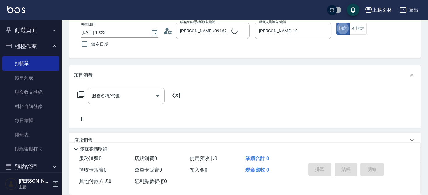
type input "新客人 姓名未設定/01/null"
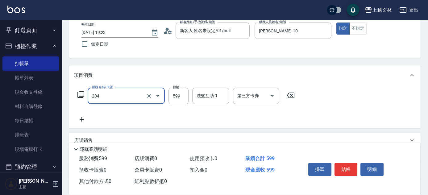
type input "A級洗+剪(204)"
type input "600"
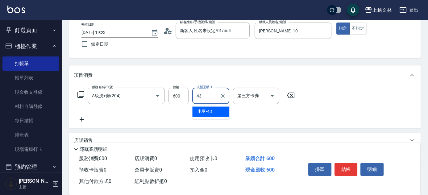
type input "小巫-43"
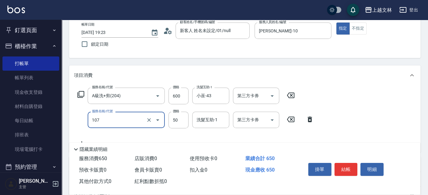
type input "精油(107)"
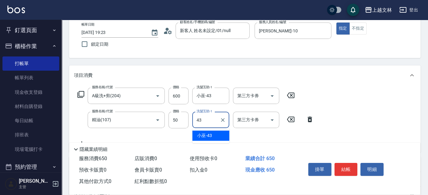
type input "小巫-43"
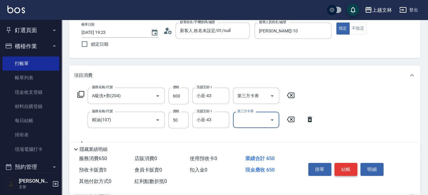
click at [349, 164] on button "結帳" at bounding box center [345, 169] width 23 height 13
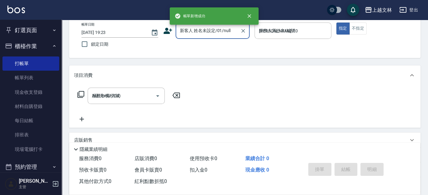
type input "[DATE] 19:24"
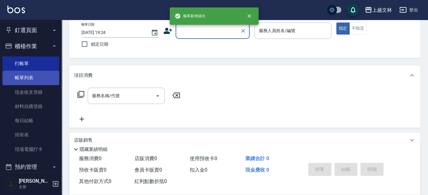
click at [13, 80] on link "帳單列表" at bounding box center [30, 78] width 57 height 14
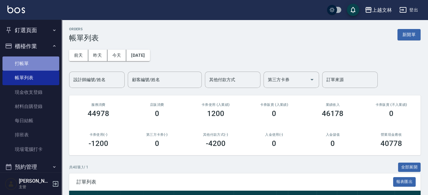
click at [38, 61] on link "打帳單" at bounding box center [30, 63] width 57 height 14
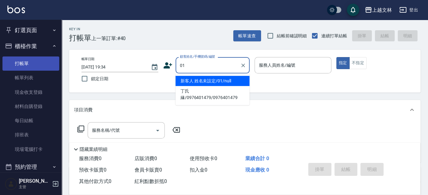
type input "新客人 姓名未設定/01/null"
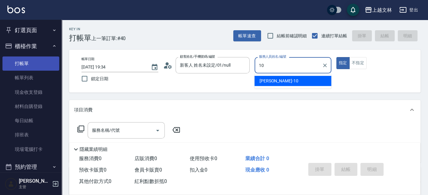
type input "[PERSON_NAME]-10"
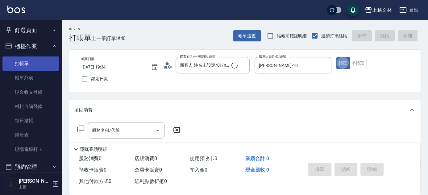
type button "true"
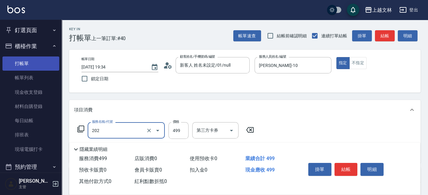
type input "A級單剪(202)"
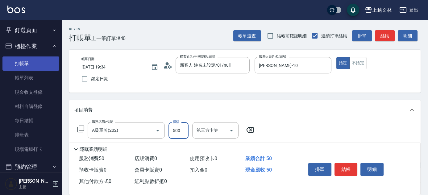
type input "500"
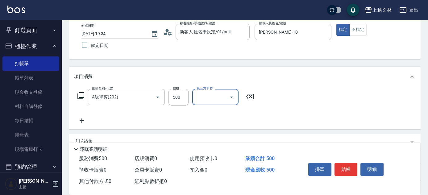
scroll to position [34, 0]
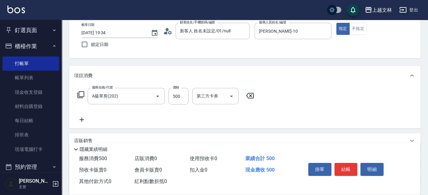
click at [79, 93] on icon at bounding box center [80, 94] width 7 height 7
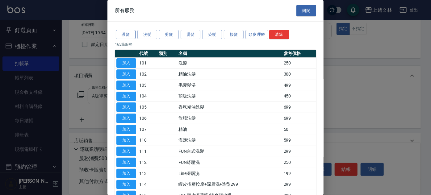
click at [125, 32] on button "護髮" at bounding box center [126, 35] width 20 height 10
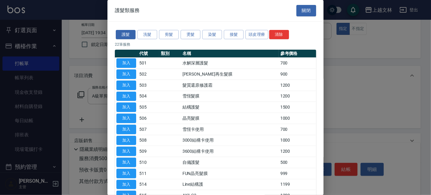
click at [247, 150] on td "3600結構卡使用" at bounding box center [230, 151] width 98 height 11
click at [200, 150] on td "3600結構卡使用" at bounding box center [230, 151] width 98 height 11
drag, startPoint x: 129, startPoint y: 150, endPoint x: 236, endPoint y: 132, distance: 108.4
click at [130, 150] on button "加入" at bounding box center [126, 152] width 20 height 10
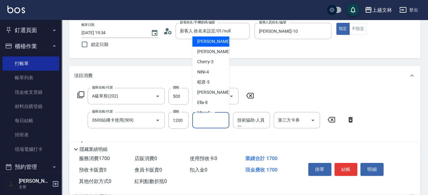
click at [208, 117] on div "洗髮互助-1 洗髮互助-1" at bounding box center [210, 120] width 37 height 16
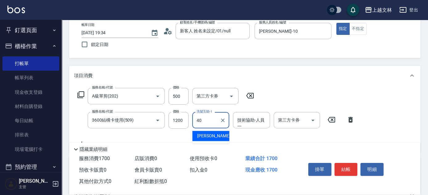
type input "[PERSON_NAME]-40"
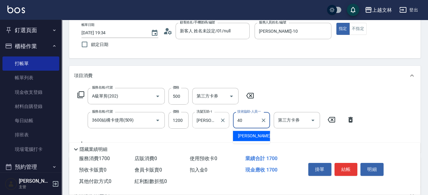
type input "[PERSON_NAME]-40"
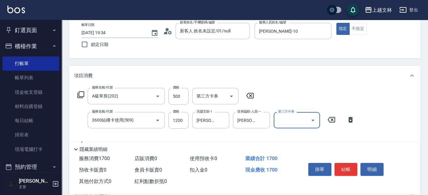
click at [282, 118] on input "第三方卡券" at bounding box center [291, 120] width 31 height 11
click at [286, 136] on span "舊有卡券" at bounding box center [297, 136] width 46 height 10
type input "舊有卡券"
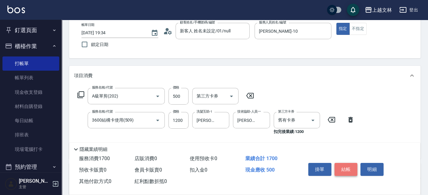
click at [339, 167] on button "結帳" at bounding box center [345, 169] width 23 height 13
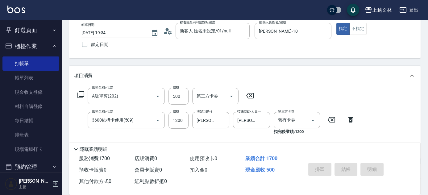
type input "[DATE] 19:35"
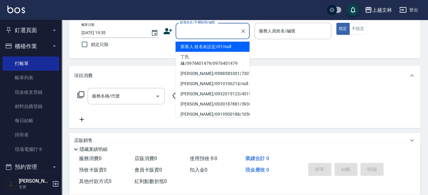
click at [196, 29] on input "顧客姓名/手機號碼/編號" at bounding box center [207, 31] width 59 height 11
click at [199, 43] on li "新客人 姓名未設定/01/null" at bounding box center [213, 47] width 74 height 10
type input "新客人 姓名未設定/01/null"
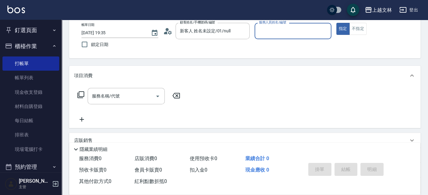
click at [297, 34] on input "服務人員姓名/編號" at bounding box center [292, 31] width 71 height 11
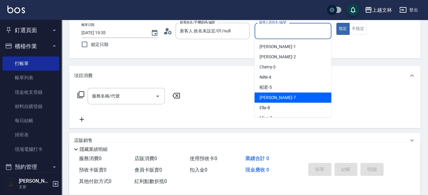
drag, startPoint x: 290, startPoint y: 98, endPoint x: 292, endPoint y: 95, distance: 3.9
click at [289, 98] on div "Tiffany -7" at bounding box center [292, 98] width 77 height 10
type input "Tiffany-7"
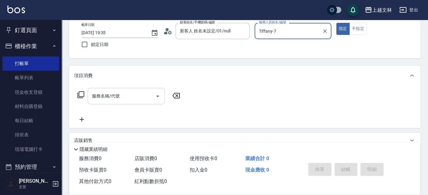
click at [136, 101] on input "服務名稱/代號" at bounding box center [121, 96] width 62 height 11
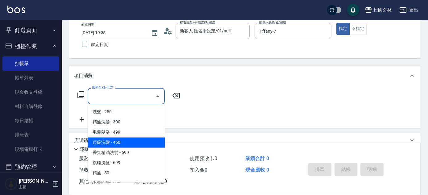
click at [124, 145] on span "頂級洗髮 - 450" at bounding box center [126, 142] width 77 height 10
type input "頂級洗髮(104)"
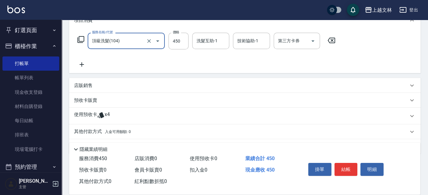
scroll to position [90, 0]
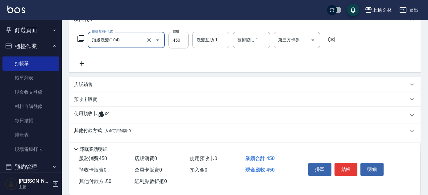
click at [82, 65] on icon at bounding box center [82, 63] width 4 height 4
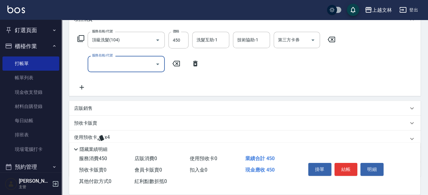
click at [110, 71] on div "服務名稱/代號" at bounding box center [126, 64] width 77 height 16
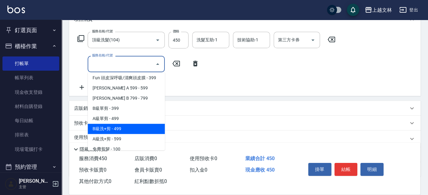
scroll to position [140, 0]
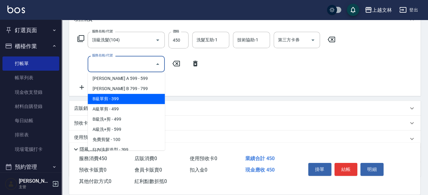
click at [129, 103] on span "B級單剪 - 399" at bounding box center [126, 99] width 77 height 10
type input "B級單剪(201)"
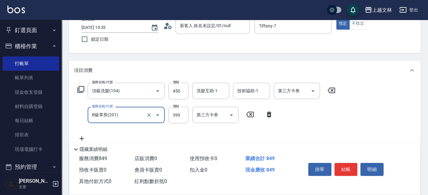
scroll to position [34, 0]
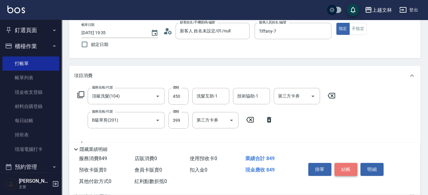
click at [342, 167] on button "結帳" at bounding box center [345, 169] width 23 height 13
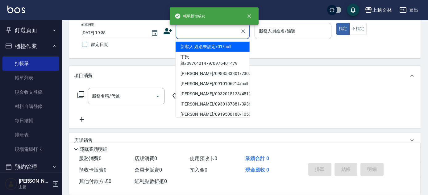
click at [223, 30] on input "顧客姓名/手機號碼/編號" at bounding box center [207, 31] width 59 height 11
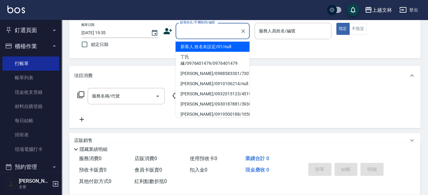
click at [225, 49] on li "新客人 姓名未設定/01/null" at bounding box center [213, 47] width 74 height 10
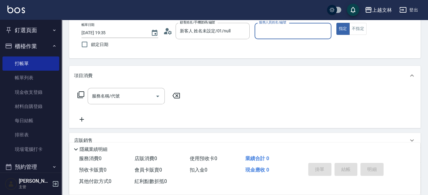
click at [301, 36] on input "服務人員姓名/編號" at bounding box center [292, 31] width 71 height 11
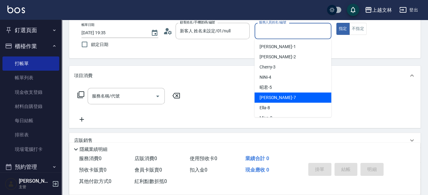
click at [278, 98] on div "Tiffany -7" at bounding box center [292, 98] width 77 height 10
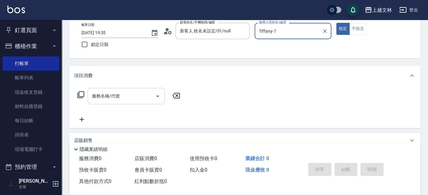
click at [150, 92] on input "服務名稱/代號" at bounding box center [121, 96] width 62 height 11
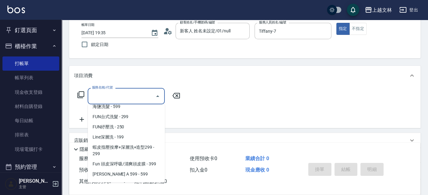
scroll to position [136, 0]
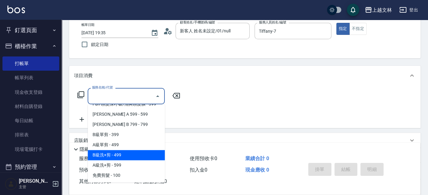
click at [134, 155] on span "B級洗+剪 - 499" at bounding box center [126, 155] width 77 height 10
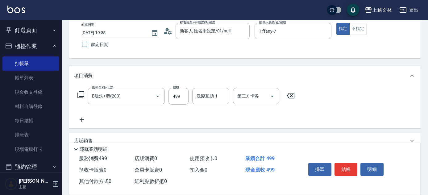
click at [81, 119] on icon at bounding box center [82, 120] width 4 height 4
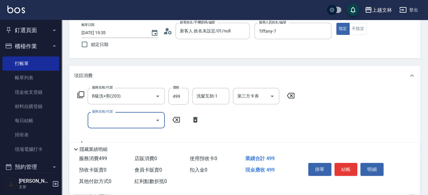
click at [120, 123] on input "服務名稱/代號" at bounding box center [121, 120] width 62 height 11
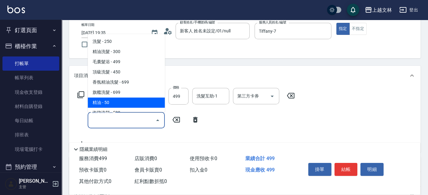
click at [122, 102] on span "精油 - 50" at bounding box center [126, 102] width 77 height 10
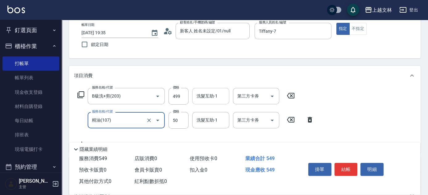
click at [199, 100] on input "洗髮互助-1" at bounding box center [210, 96] width 31 height 11
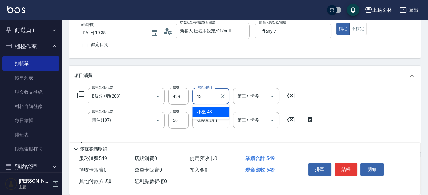
click at [217, 111] on div "小巫 -43" at bounding box center [210, 112] width 37 height 10
click at [349, 168] on button "結帳" at bounding box center [345, 169] width 23 height 13
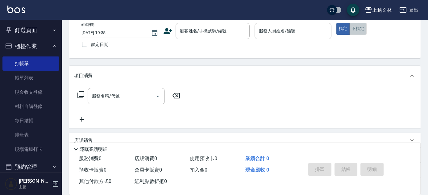
click at [361, 32] on button "不指定" at bounding box center [357, 29] width 17 height 12
click at [230, 31] on input "顧客姓名/手機號碼/編號" at bounding box center [207, 31] width 59 height 11
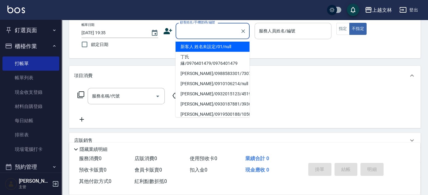
drag, startPoint x: 219, startPoint y: 50, endPoint x: 271, endPoint y: 37, distance: 54.5
click at [219, 50] on li "新客人 姓名未設定/01/null" at bounding box center [213, 47] width 74 height 10
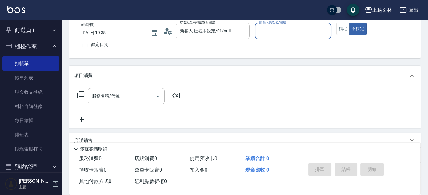
click at [275, 36] on div "服務人員姓名/編號" at bounding box center [292, 31] width 77 height 16
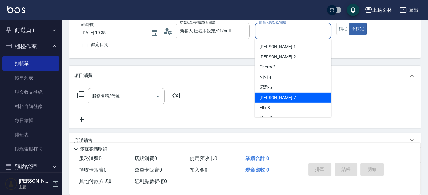
click at [289, 95] on div "Tiffany -7" at bounding box center [292, 98] width 77 height 10
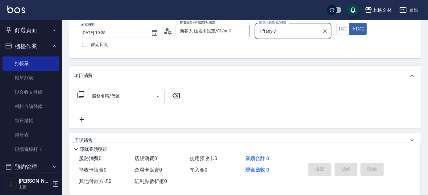
click at [148, 99] on input "服務名稱/代號" at bounding box center [121, 96] width 62 height 11
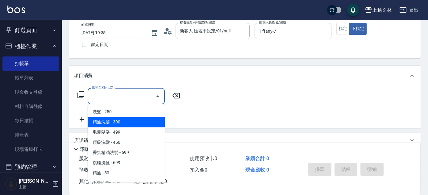
drag, startPoint x: 96, startPoint y: 122, endPoint x: 114, endPoint y: 125, distance: 18.4
click at [97, 122] on span "精油洗髮 - 300" at bounding box center [126, 122] width 77 height 10
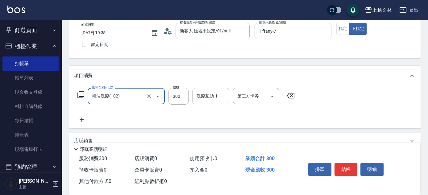
click at [213, 98] on div "洗髮互助-1 洗髮互助-1" at bounding box center [210, 96] width 37 height 16
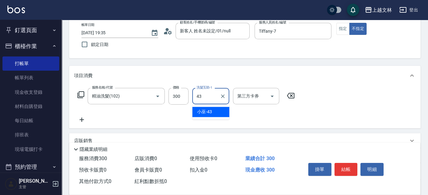
click at [222, 116] on div "小巫 -43" at bounding box center [210, 112] width 37 height 10
click at [354, 168] on button "結帳" at bounding box center [345, 169] width 23 height 13
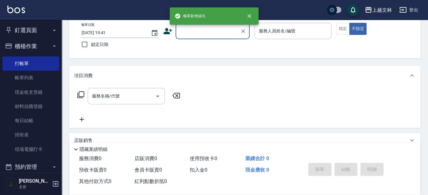
click at [223, 33] on input "顧客姓名/手機號碼/編號" at bounding box center [207, 31] width 59 height 11
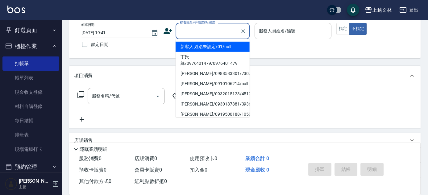
click at [220, 46] on li "新客人 姓名未設定/01/null" at bounding box center [213, 47] width 74 height 10
click at [293, 38] on div "服務人員姓名/編號" at bounding box center [292, 31] width 77 height 16
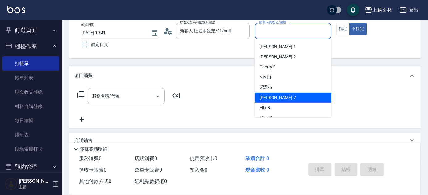
click at [288, 98] on div "Tiffany -7" at bounding box center [292, 98] width 77 height 10
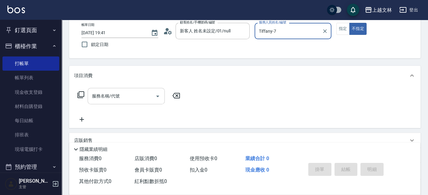
click at [136, 94] on input "服務名稱/代號" at bounding box center [121, 96] width 62 height 11
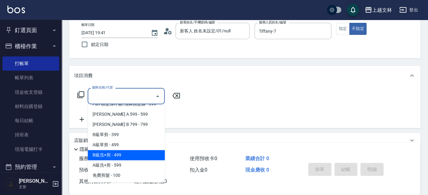
click at [128, 154] on span "B級洗+剪 - 499" at bounding box center [126, 155] width 77 height 10
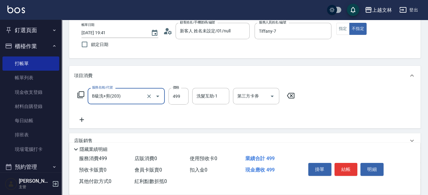
click at [84, 121] on icon at bounding box center [81, 119] width 15 height 7
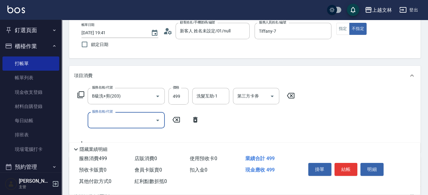
click at [106, 119] on input "服務名稱/代號" at bounding box center [121, 120] width 62 height 11
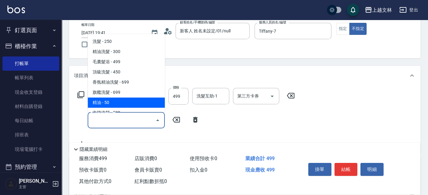
drag, startPoint x: 118, startPoint y: 101, endPoint x: 152, endPoint y: 109, distance: 35.6
click at [118, 101] on span "精油 - 50" at bounding box center [126, 102] width 77 height 10
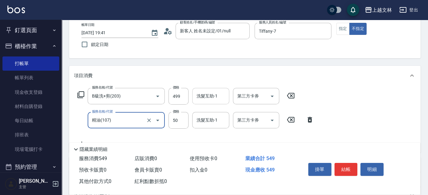
click at [217, 101] on div "洗髮互助-1" at bounding box center [210, 96] width 37 height 16
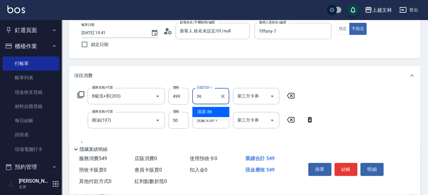
click at [214, 112] on div "清原 -36" at bounding box center [210, 112] width 37 height 10
click at [339, 165] on button "結帳" at bounding box center [345, 169] width 23 height 13
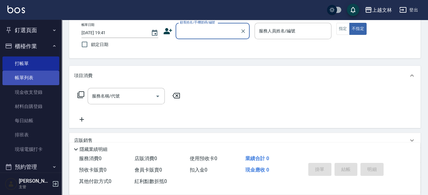
drag, startPoint x: 54, startPoint y: 78, endPoint x: 39, endPoint y: 80, distance: 15.3
click at [54, 78] on link "帳單列表" at bounding box center [30, 78] width 57 height 14
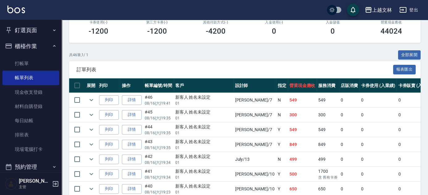
scroll to position [112, 0]
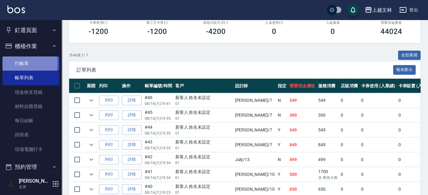
click at [23, 63] on link "打帳單" at bounding box center [30, 63] width 57 height 14
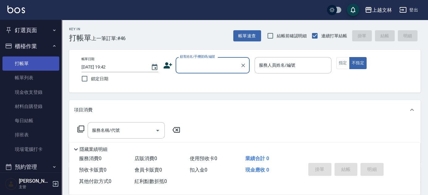
click at [24, 70] on link "打帳單" at bounding box center [30, 63] width 57 height 14
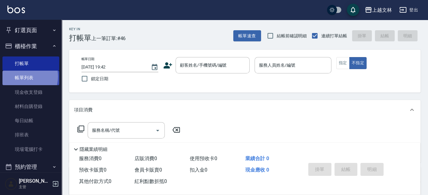
click at [21, 76] on link "帳單列表" at bounding box center [30, 78] width 57 height 14
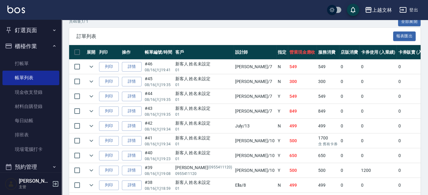
scroll to position [123, 0]
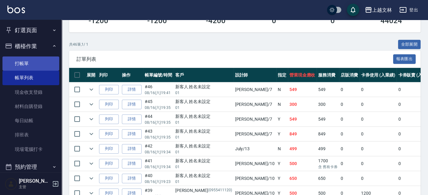
click at [27, 66] on link "打帳單" at bounding box center [30, 63] width 57 height 14
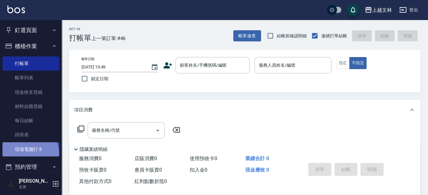
click at [27, 154] on link "現場電腦打卡" at bounding box center [30, 149] width 57 height 14
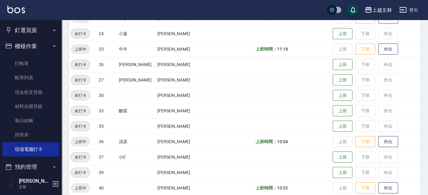
scroll to position [252, 0]
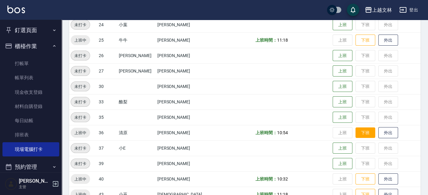
click at [358, 131] on button "下班" at bounding box center [365, 132] width 20 height 11
drag, startPoint x: 46, startPoint y: 62, endPoint x: 66, endPoint y: 74, distance: 23.3
click at [46, 62] on link "打帳單" at bounding box center [30, 63] width 57 height 14
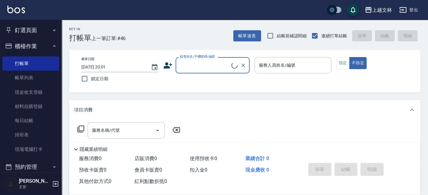
click at [221, 70] on input "顧客姓名/手機號碼/編號" at bounding box center [204, 65] width 53 height 11
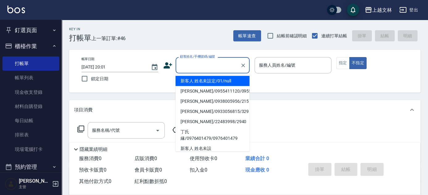
click at [225, 78] on li "新客人 姓名未設定/01/null" at bounding box center [213, 81] width 74 height 10
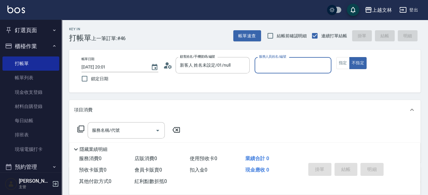
click at [282, 68] on input "服務人員姓名/編號" at bounding box center [292, 65] width 71 height 11
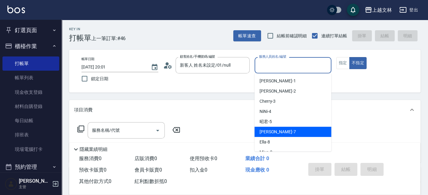
click at [291, 132] on div "Tiffany -7" at bounding box center [292, 132] width 77 height 10
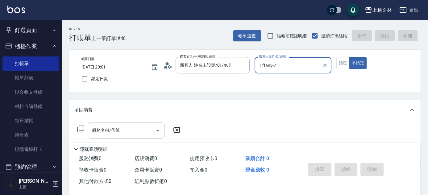
click at [128, 135] on input "服務名稱/代號" at bounding box center [121, 130] width 62 height 11
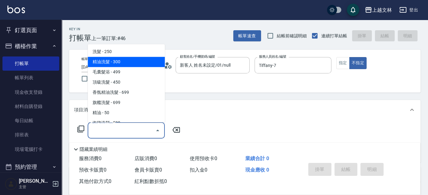
click at [133, 61] on span "精油洗髮 - 300" at bounding box center [126, 62] width 77 height 10
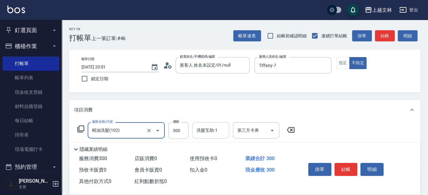
click at [209, 126] on input "洗髮互助-1" at bounding box center [210, 130] width 31 height 11
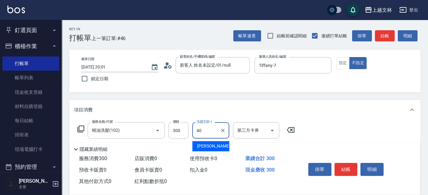
click at [205, 144] on span "[PERSON_NAME]-40" at bounding box center [216, 146] width 39 height 6
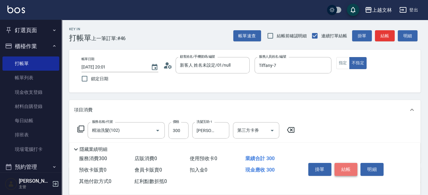
click at [347, 168] on button "結帳" at bounding box center [345, 169] width 23 height 13
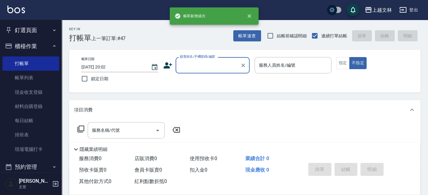
click at [212, 70] on input "顧客姓名/手機號碼/編號" at bounding box center [207, 65] width 59 height 11
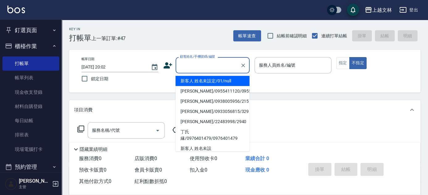
click at [214, 84] on li "新客人 姓名未設定/01/null" at bounding box center [213, 81] width 74 height 10
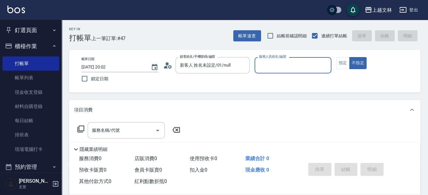
click at [297, 66] on input "服務人員姓名/編號" at bounding box center [292, 65] width 71 height 11
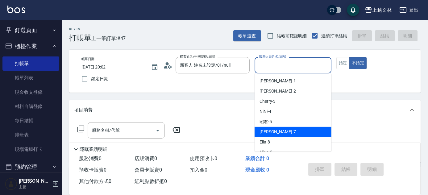
click at [278, 134] on div "Tiffany -7" at bounding box center [292, 132] width 77 height 10
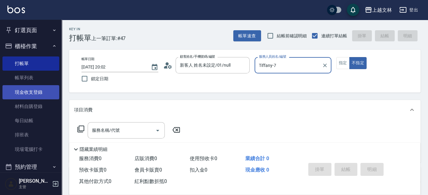
click at [41, 79] on link "帳單列表" at bounding box center [30, 78] width 57 height 14
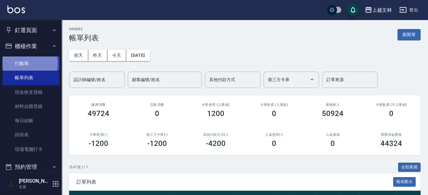
click at [25, 63] on link "打帳單" at bounding box center [30, 63] width 57 height 14
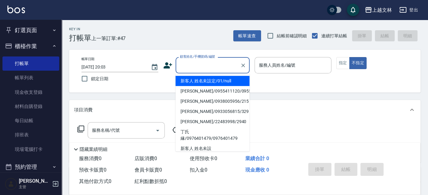
click at [213, 66] on input "顧客姓名/手機號碼/編號" at bounding box center [207, 65] width 59 height 11
drag, startPoint x: 218, startPoint y: 83, endPoint x: 247, endPoint y: 84, distance: 29.0
click at [217, 82] on li "新客人 姓名未設定/01/null" at bounding box center [213, 81] width 74 height 10
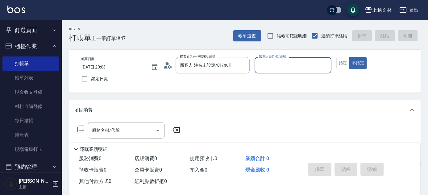
click at [282, 71] on div "服務人員姓名/編號" at bounding box center [292, 65] width 77 height 16
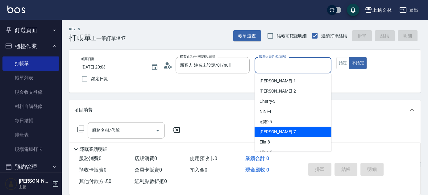
drag, startPoint x: 283, startPoint y: 130, endPoint x: 264, endPoint y: 129, distance: 19.1
click at [283, 130] on div "Tiffany -7" at bounding box center [292, 132] width 77 height 10
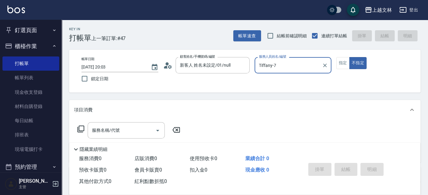
drag, startPoint x: 113, startPoint y: 127, endPoint x: 116, endPoint y: 128, distance: 3.5
click at [114, 128] on div "服務名稱/代號 服務名稱/代號" at bounding box center [126, 130] width 77 height 16
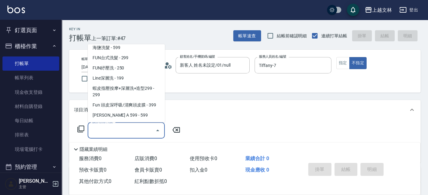
scroll to position [136, 0]
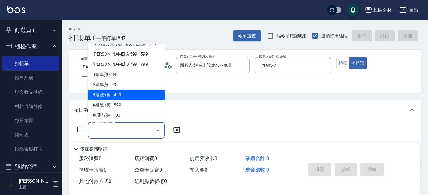
click at [136, 96] on span "B級洗+剪 - 499" at bounding box center [126, 95] width 77 height 10
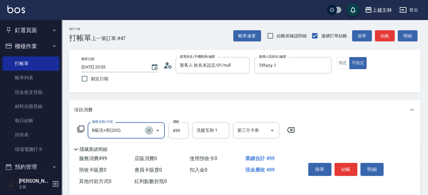
click at [150, 130] on icon "Clear" at bounding box center [149, 131] width 4 height 4
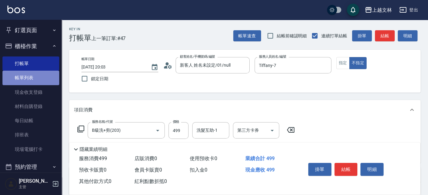
click at [41, 78] on link "帳單列表" at bounding box center [30, 78] width 57 height 14
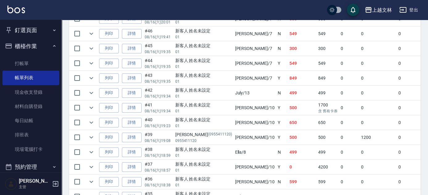
scroll to position [53, 0]
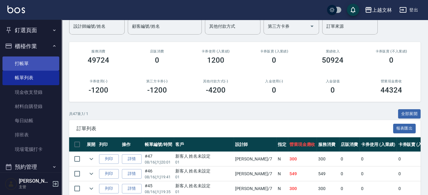
click at [20, 63] on link "打帳單" at bounding box center [30, 63] width 57 height 14
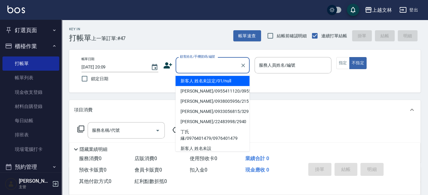
click at [187, 65] on input "顧客姓名/手機號碼/編號" at bounding box center [207, 65] width 59 height 11
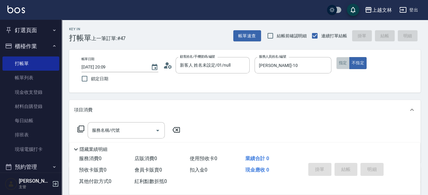
click at [345, 63] on button "指定" at bounding box center [342, 63] width 13 height 12
click at [353, 64] on button "不指定" at bounding box center [357, 63] width 17 height 12
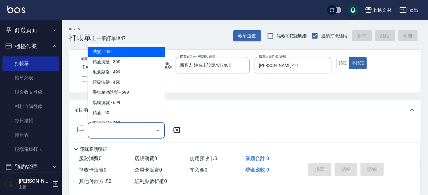
click at [126, 127] on input "服務名稱/代號" at bounding box center [121, 130] width 62 height 11
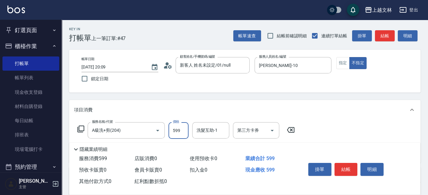
click at [183, 130] on input "599" at bounding box center [178, 130] width 20 height 17
click at [150, 129] on icon "Clear" at bounding box center [149, 131] width 4 height 4
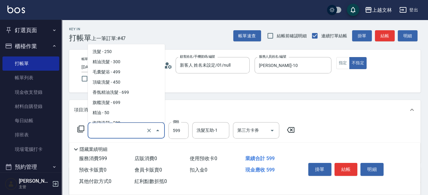
click at [126, 131] on input "服務名稱/代號" at bounding box center [117, 130] width 54 height 11
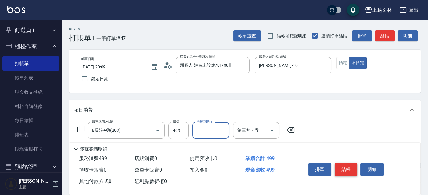
click at [347, 170] on button "結帳" at bounding box center [345, 169] width 23 height 13
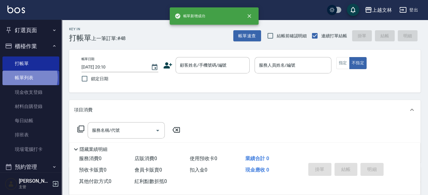
click at [25, 77] on link "帳單列表" at bounding box center [30, 78] width 57 height 14
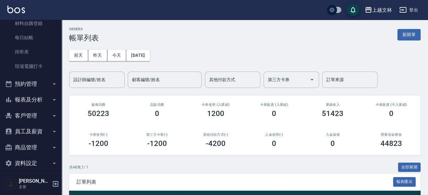
scroll to position [89, 0]
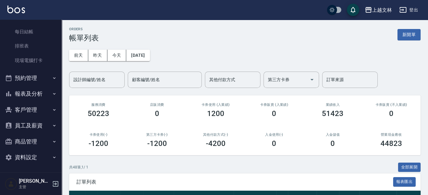
click at [35, 93] on button "報表及分析" at bounding box center [30, 94] width 57 height 16
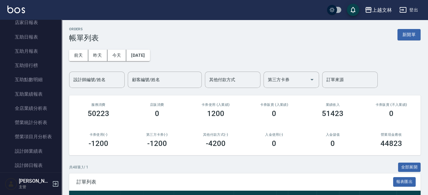
scroll to position [227, 0]
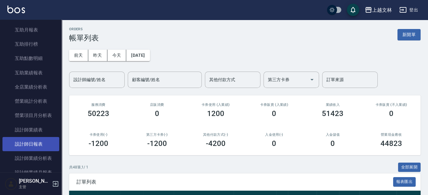
click at [44, 142] on link "設計師日報表" at bounding box center [30, 144] width 57 height 14
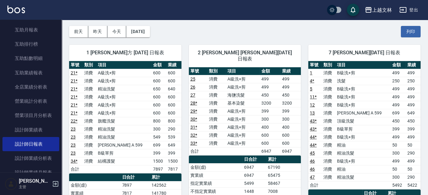
scroll to position [28, 0]
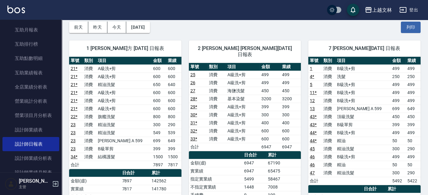
drag, startPoint x: 427, startPoint y: 56, endPoint x: 430, endPoint y: 76, distance: 20.6
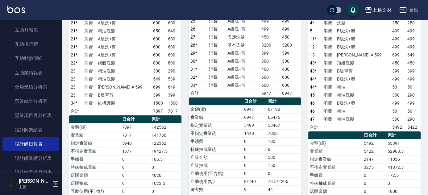
scroll to position [85, 0]
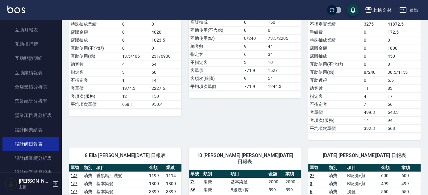
scroll to position [213, 0]
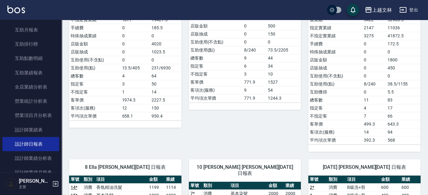
click at [427, 99] on div "上越文林 [DATE] 設計師日報表 列印時間： [DATE][PHONE_NUMBER]:10 Employee Daily Report 設計師日報表 […" at bounding box center [245, 118] width 366 height 622
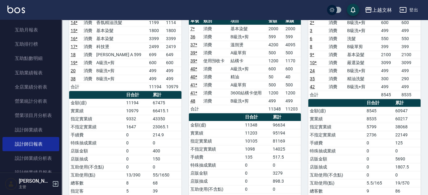
scroll to position [362, 0]
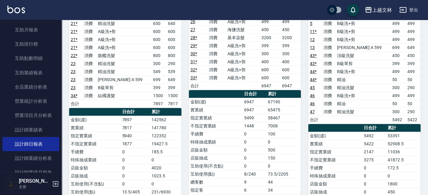
scroll to position [88, 0]
